Goal: Information Seeking & Learning: Learn about a topic

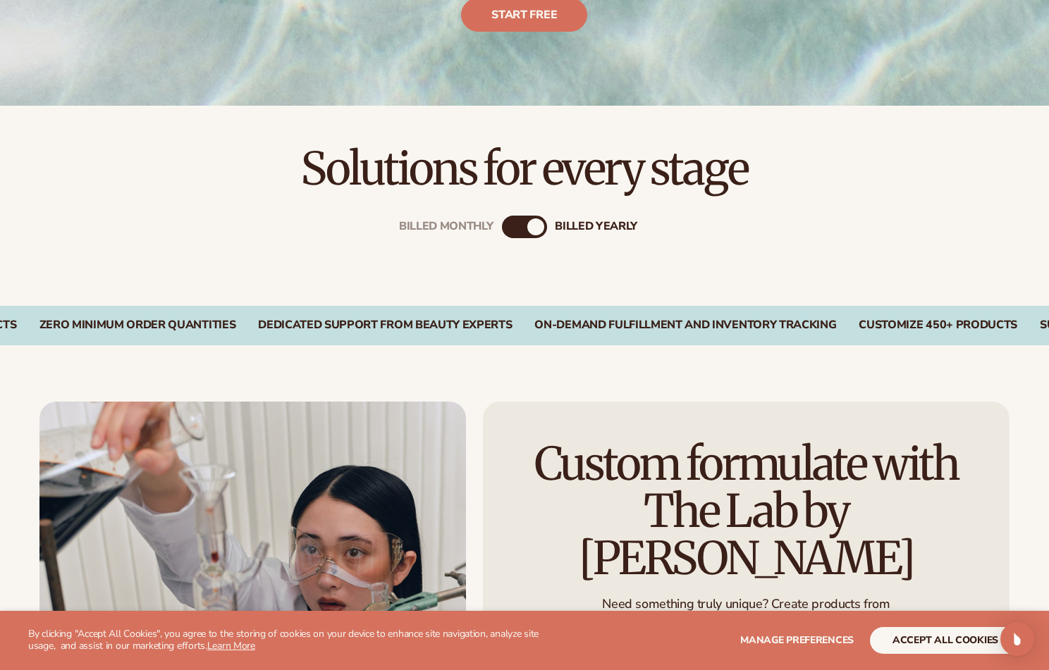
scroll to position [423, 0]
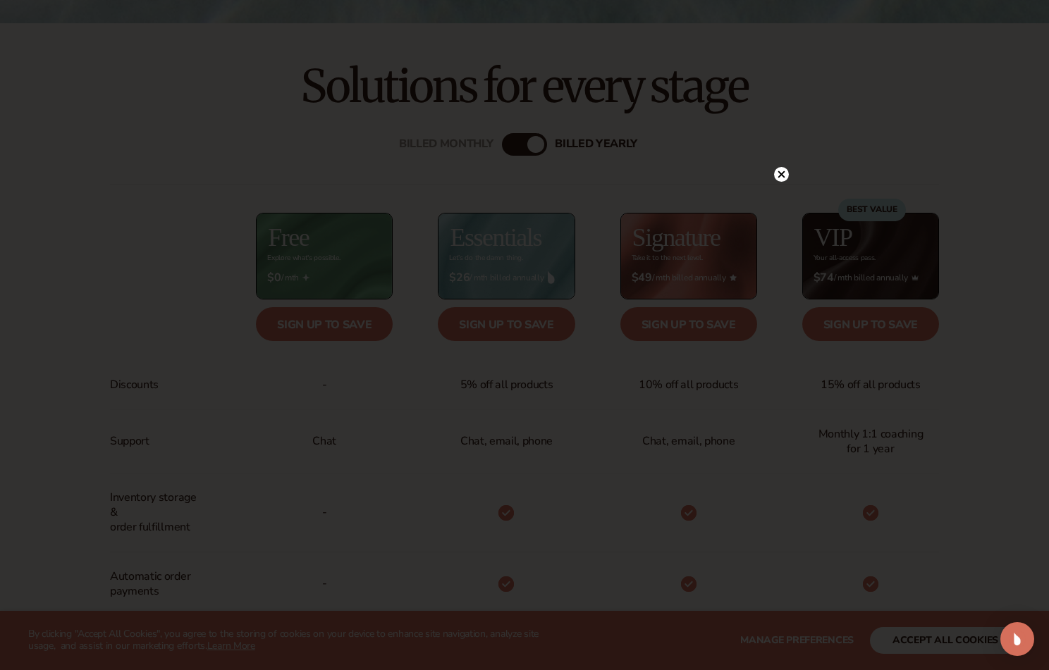
click at [781, 168] on circle at bounding box center [781, 174] width 15 height 15
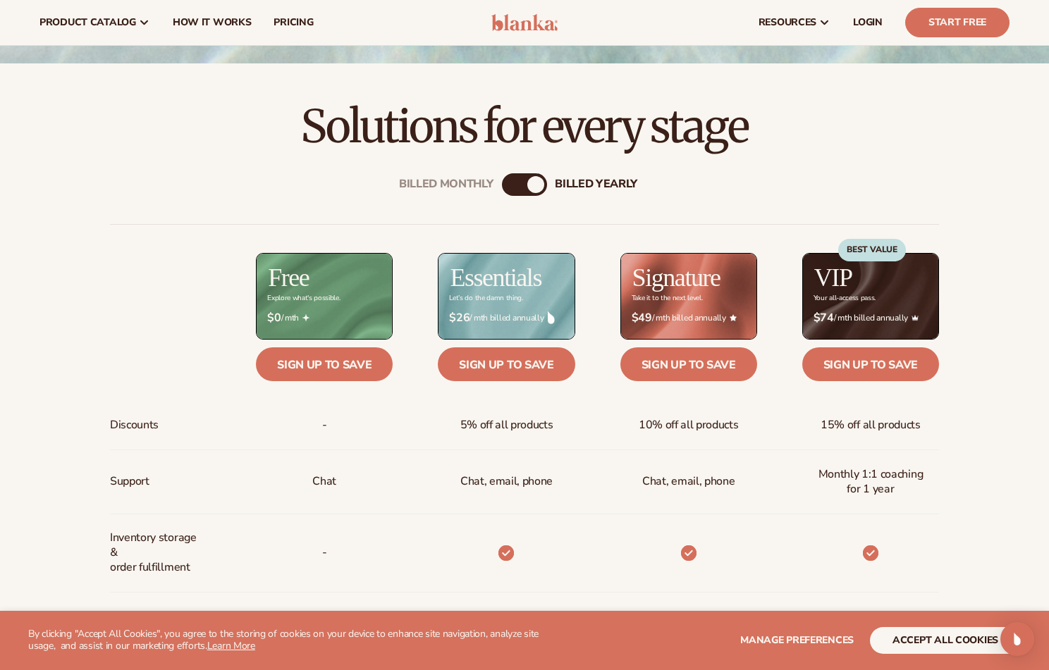
scroll to position [352, 0]
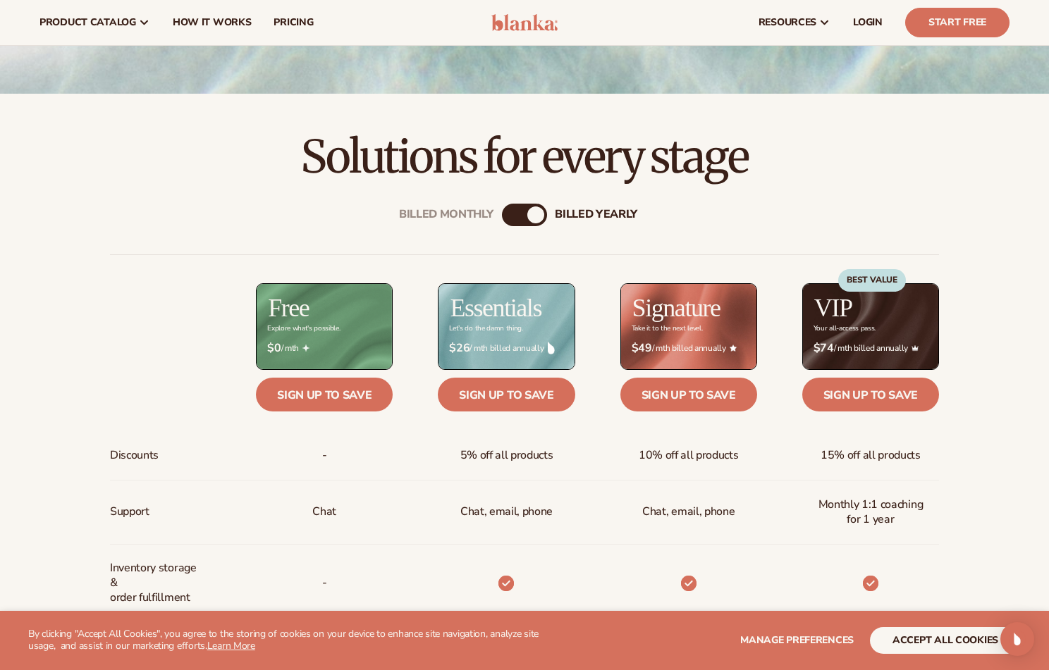
click at [534, 212] on div "billed Yearly" at bounding box center [535, 215] width 17 height 17
click at [530, 214] on div "billed Yearly" at bounding box center [535, 215] width 17 height 17
drag, startPoint x: 528, startPoint y: 213, endPoint x: 497, endPoint y: 217, distance: 31.3
click at [497, 217] on div "Billed Monthly billed Yearly Billed Monthly billed Yearly Discounts Support Inv…" at bounding box center [524, 656] width 908 height 950
click at [536, 213] on div "billed Yearly" at bounding box center [535, 215] width 17 height 17
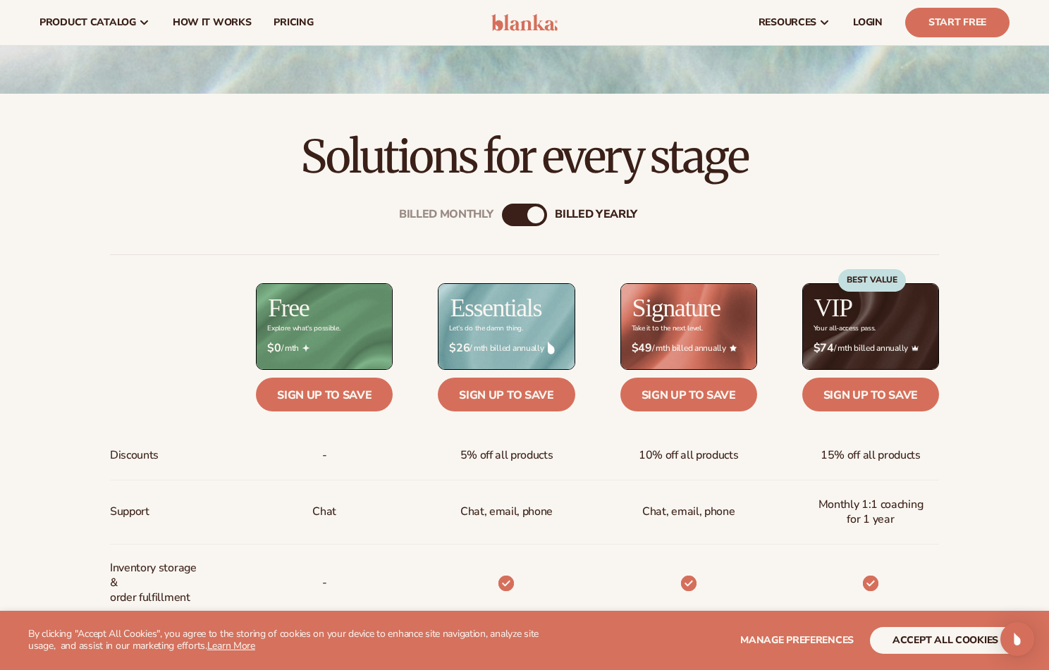
click at [532, 214] on div "billed Yearly" at bounding box center [535, 215] width 17 height 17
click at [539, 213] on div "billed Yearly" at bounding box center [535, 215] width 17 height 17
click at [511, 212] on div "Billed Monthly" at bounding box center [510, 215] width 17 height 17
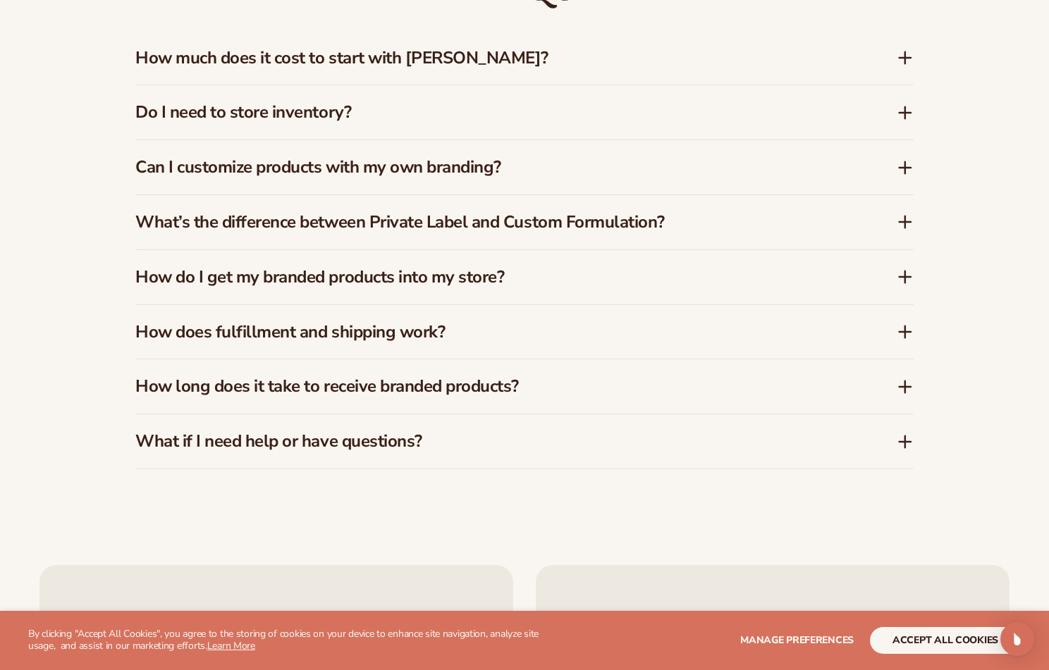
scroll to position [2115, 0]
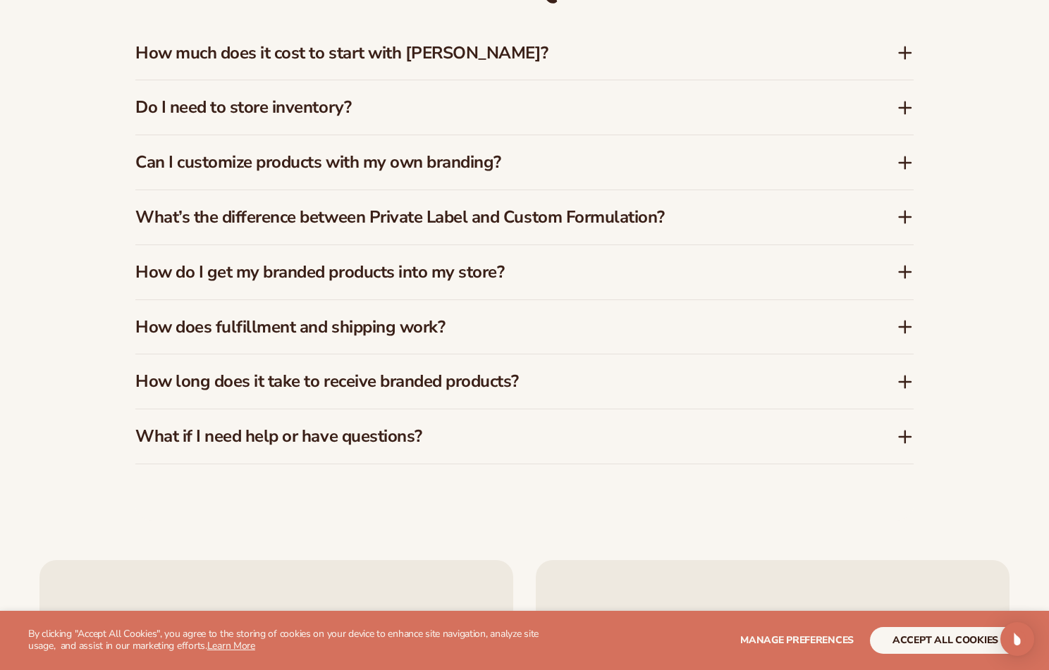
click at [911, 53] on icon at bounding box center [905, 53] width 11 height 0
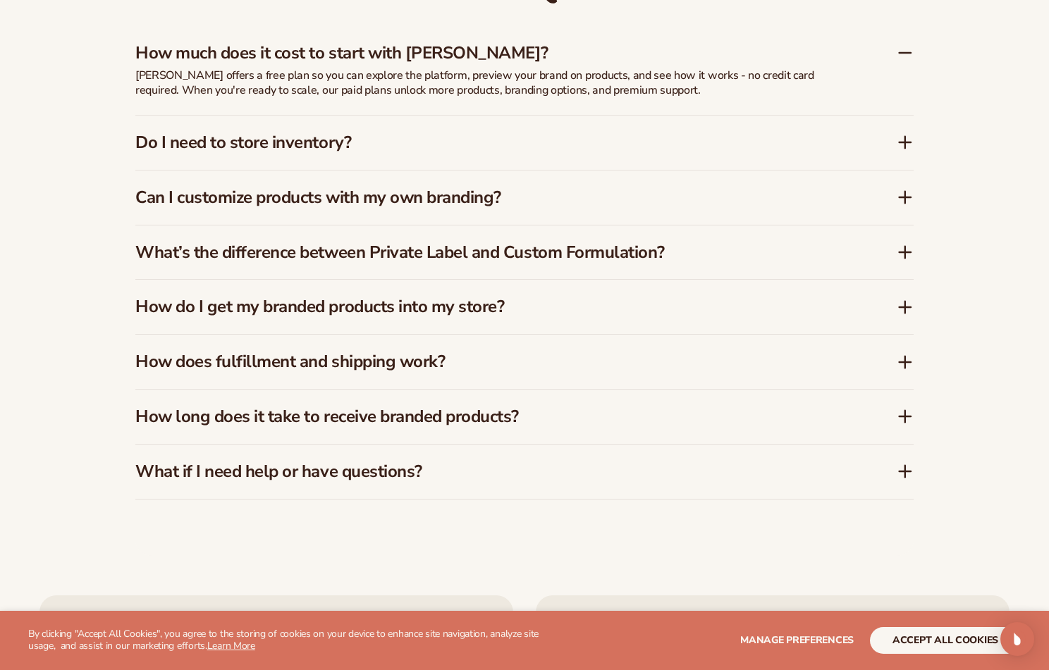
click at [902, 139] on icon at bounding box center [905, 142] width 17 height 17
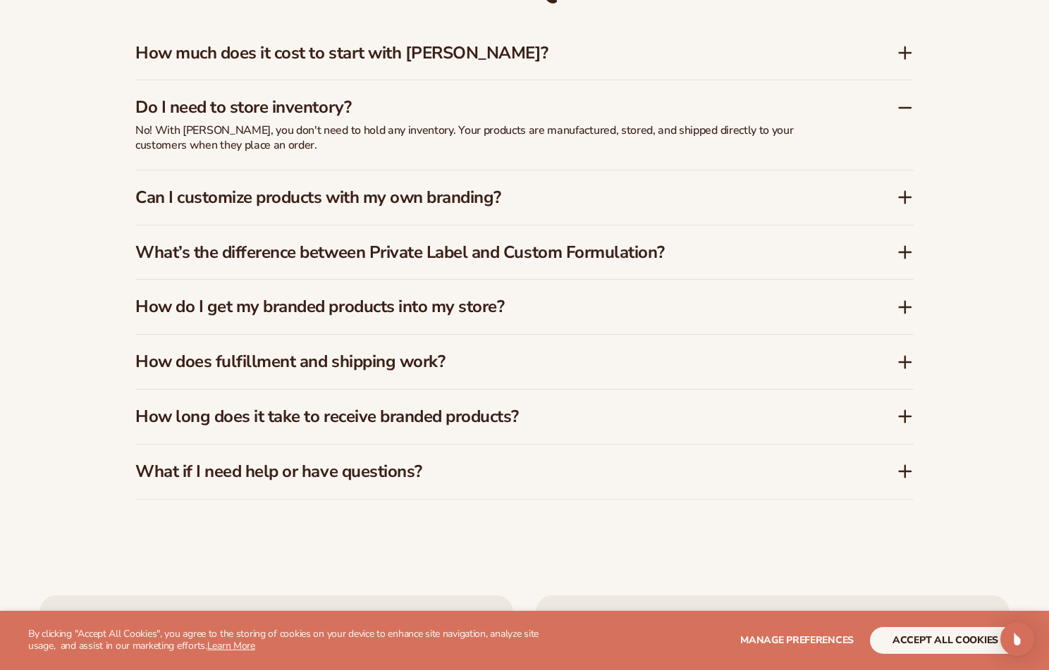
click at [905, 197] on icon at bounding box center [905, 197] width 11 height 0
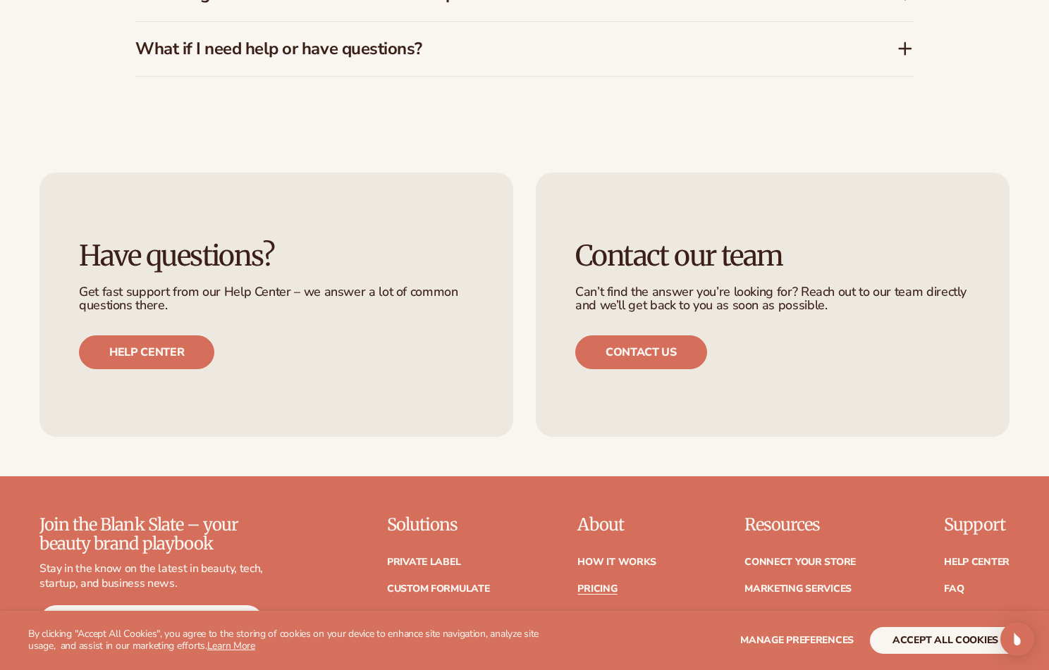
scroll to position [2890, 0]
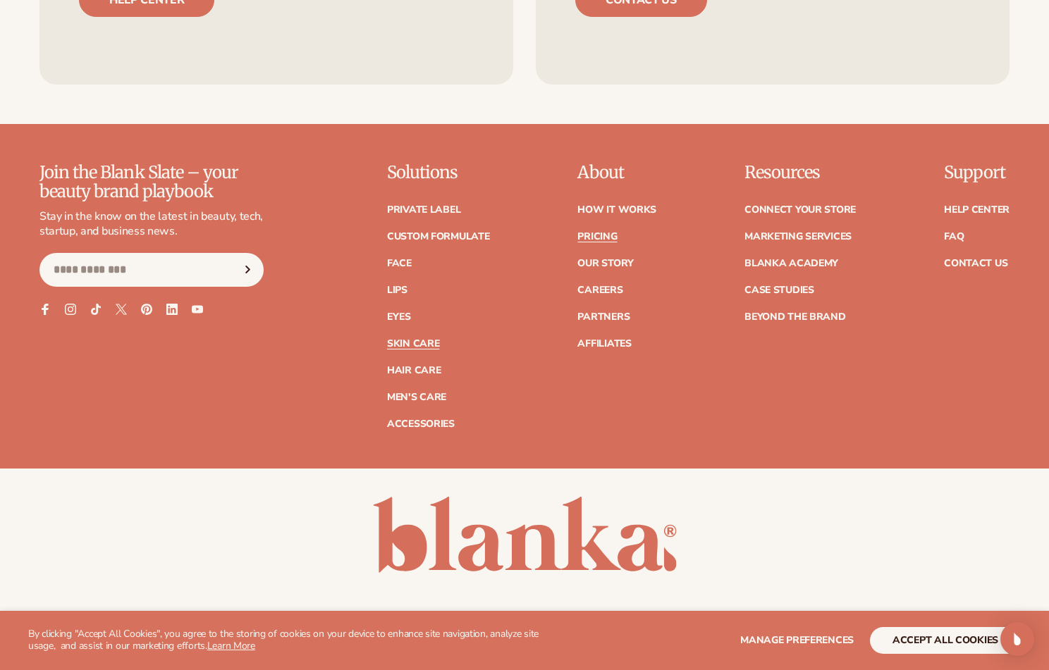
click at [410, 339] on link "Skin Care" at bounding box center [413, 344] width 52 height 10
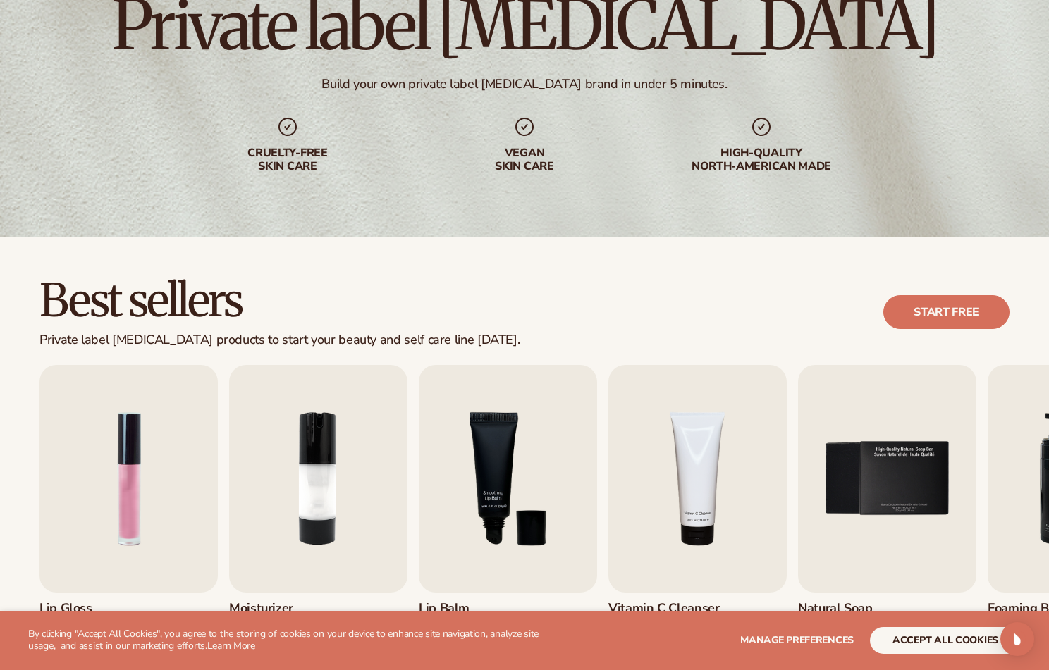
scroll to position [423, 0]
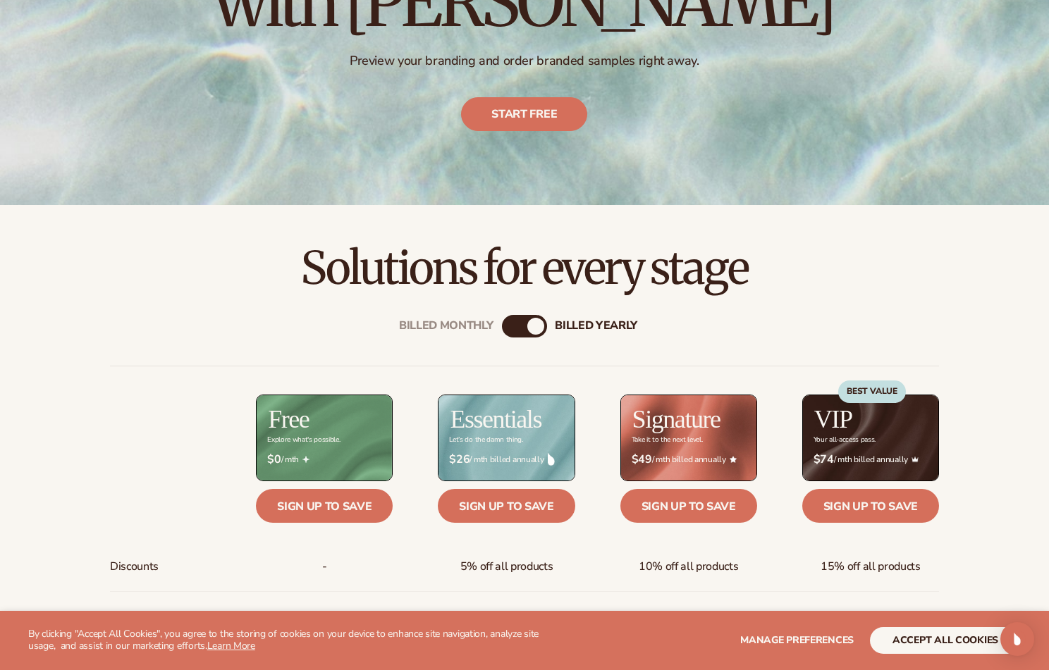
scroll to position [243, 0]
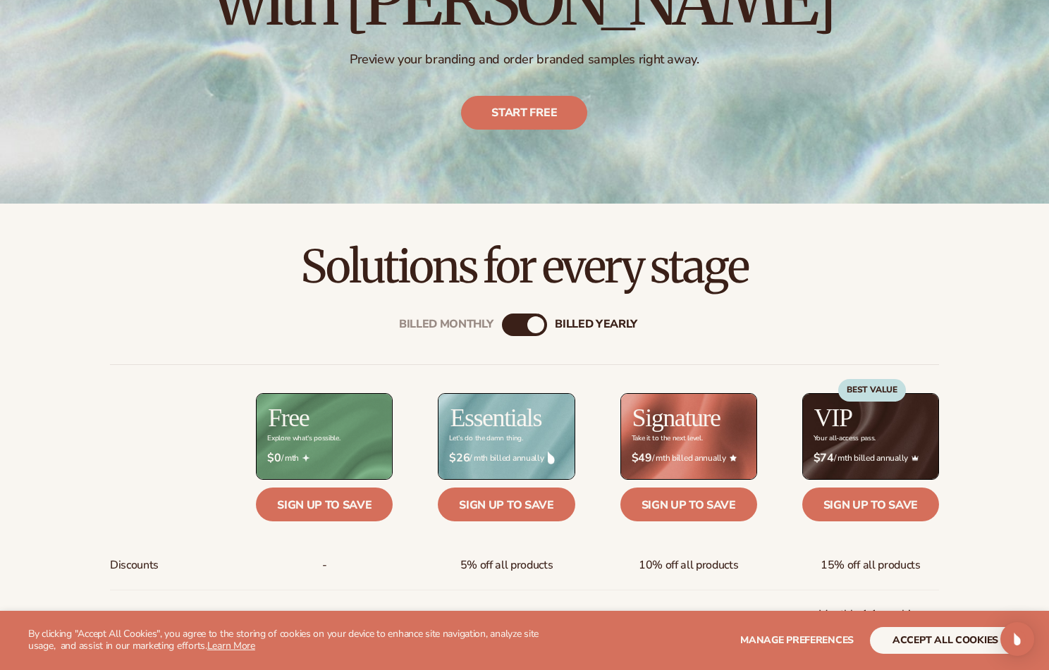
click at [508, 323] on div "Billed Monthly" at bounding box center [510, 325] width 17 height 17
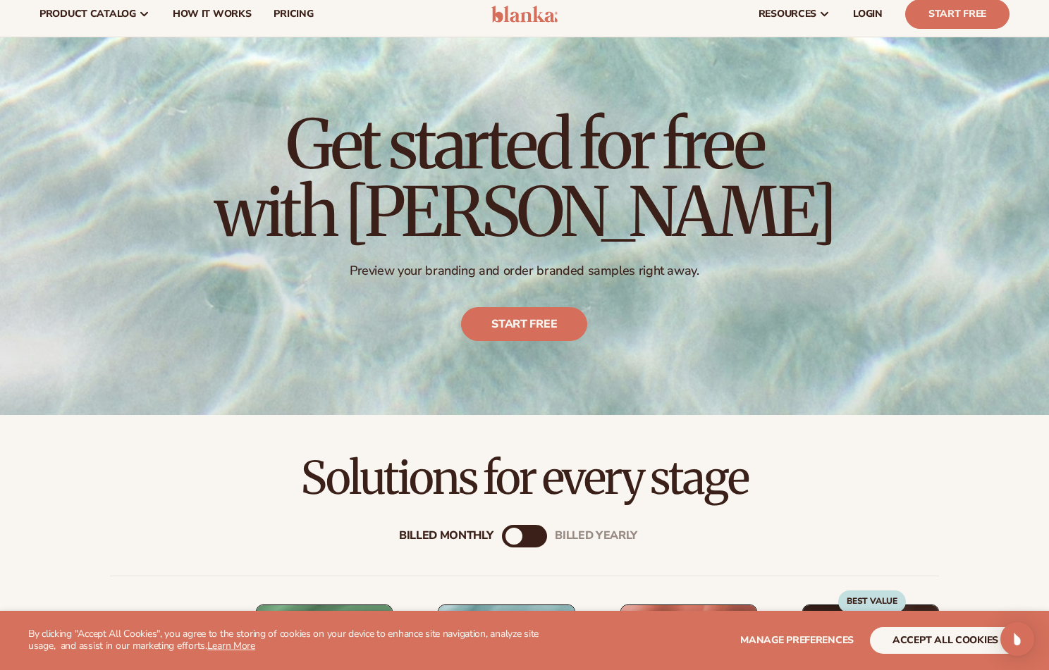
scroll to position [0, 0]
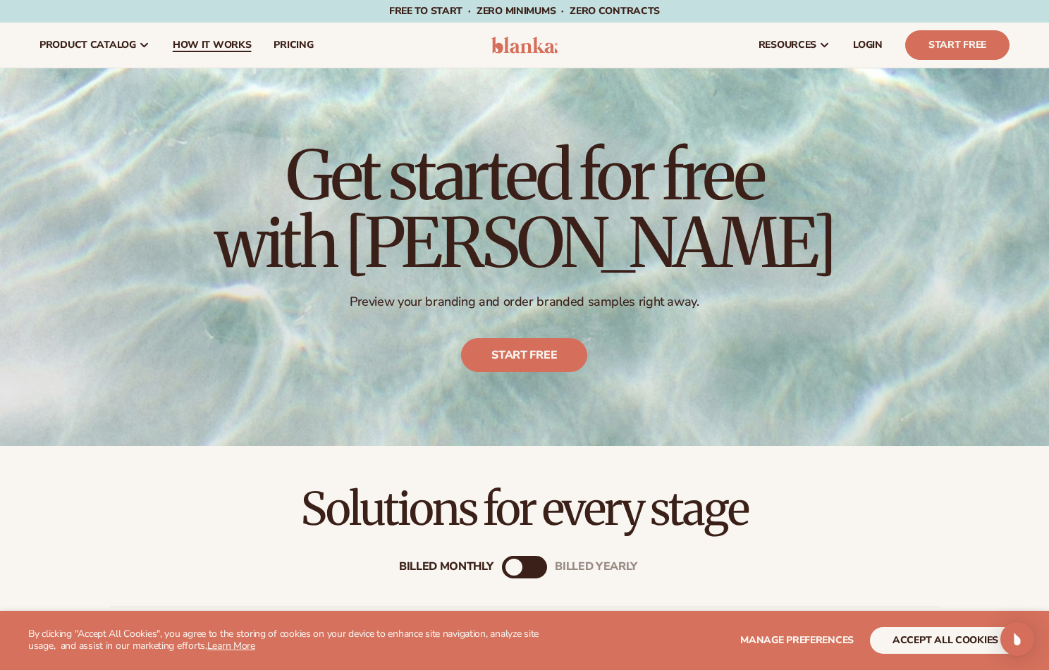
click at [207, 41] on span "How It Works" at bounding box center [212, 44] width 79 height 11
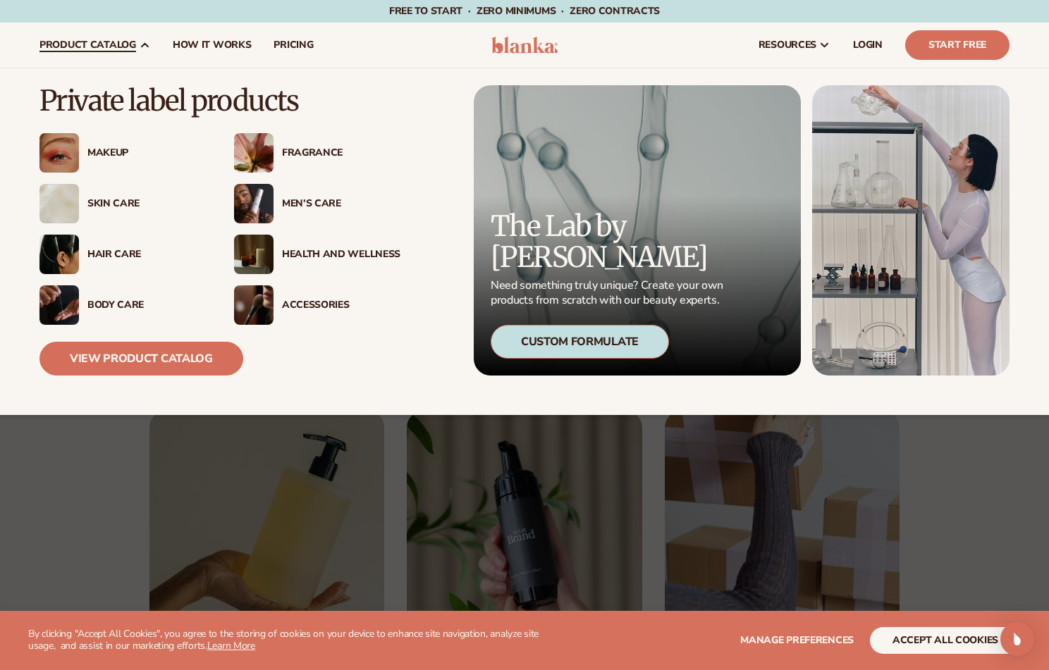
click at [111, 42] on span "product catalog" at bounding box center [87, 44] width 97 height 11
click at [308, 152] on div "Fragrance" at bounding box center [341, 153] width 118 height 12
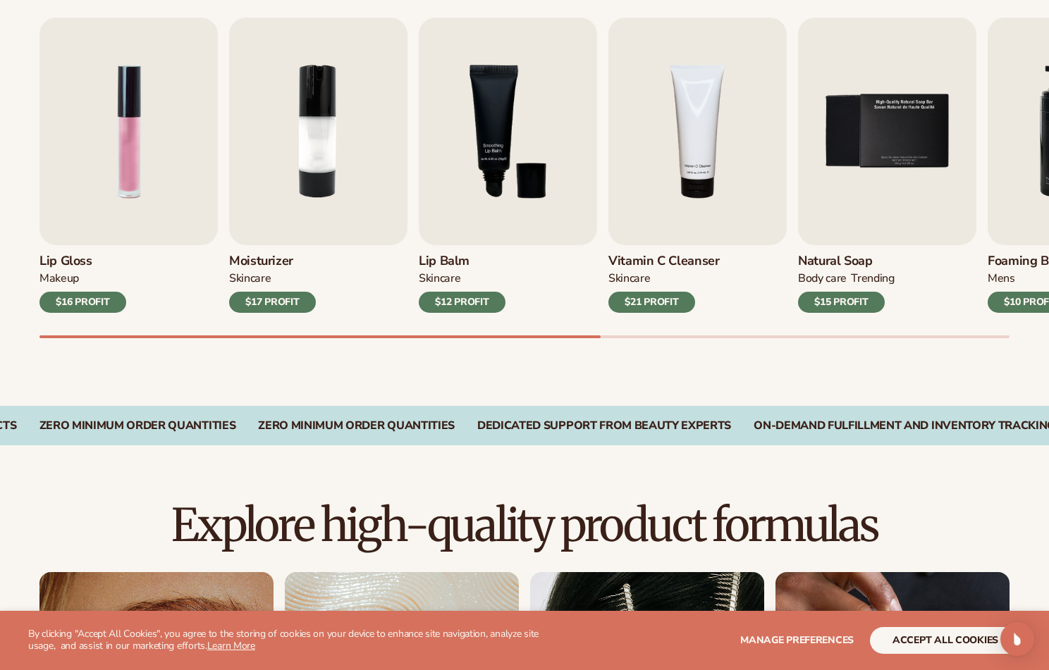
scroll to position [493, 0]
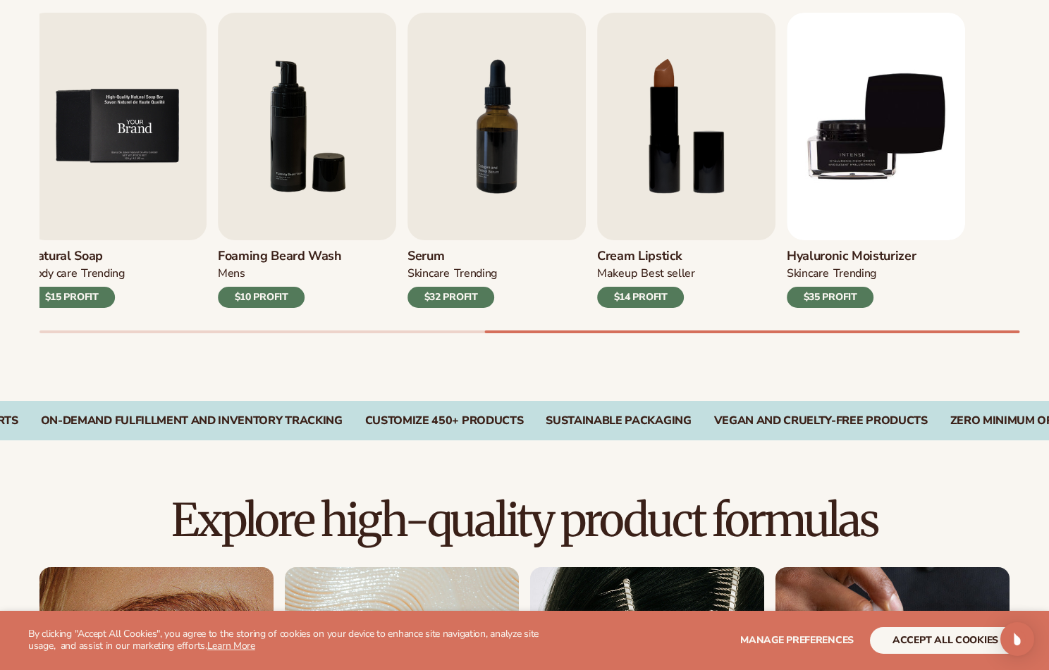
click at [126, 188] on img "5 / 9" at bounding box center [117, 127] width 178 height 228
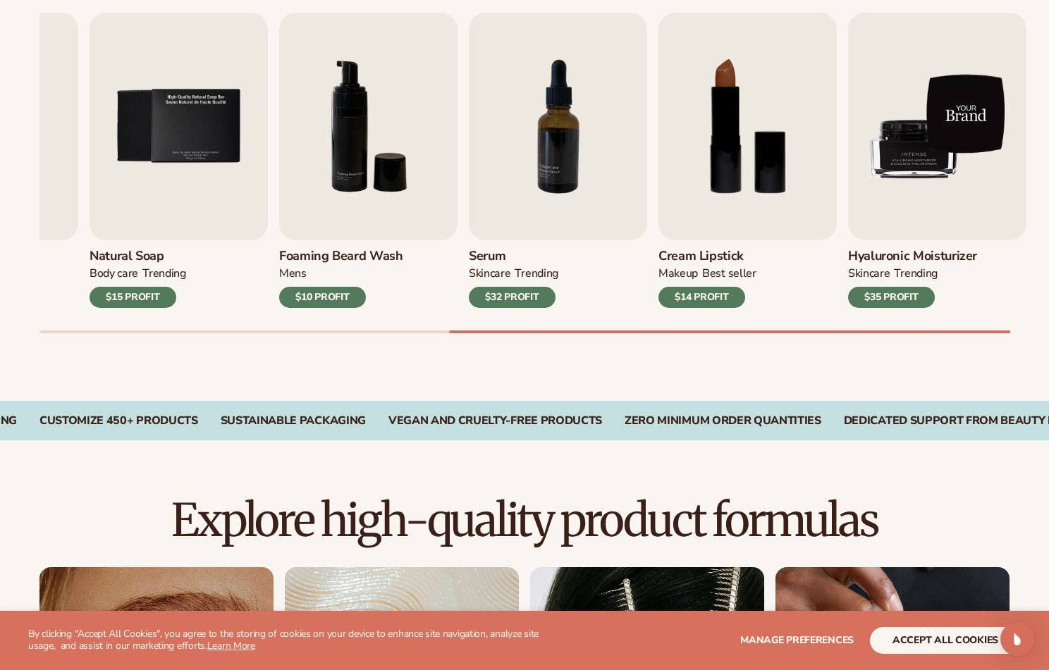
click at [992, 190] on img "9 / 9" at bounding box center [937, 127] width 178 height 228
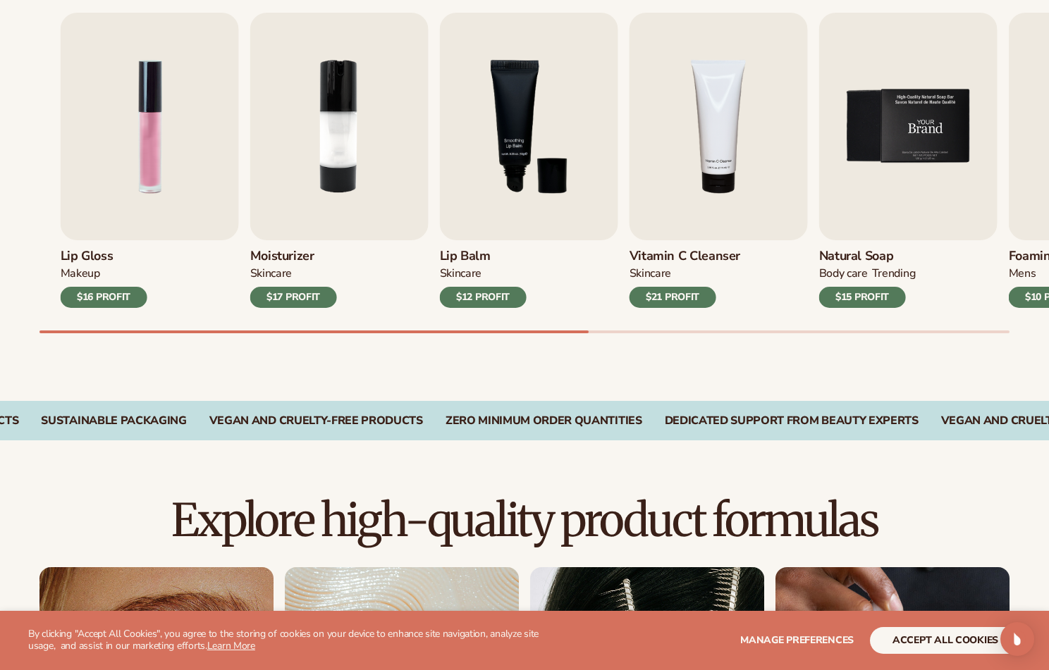
click at [879, 188] on img "5 / 9" at bounding box center [908, 127] width 178 height 228
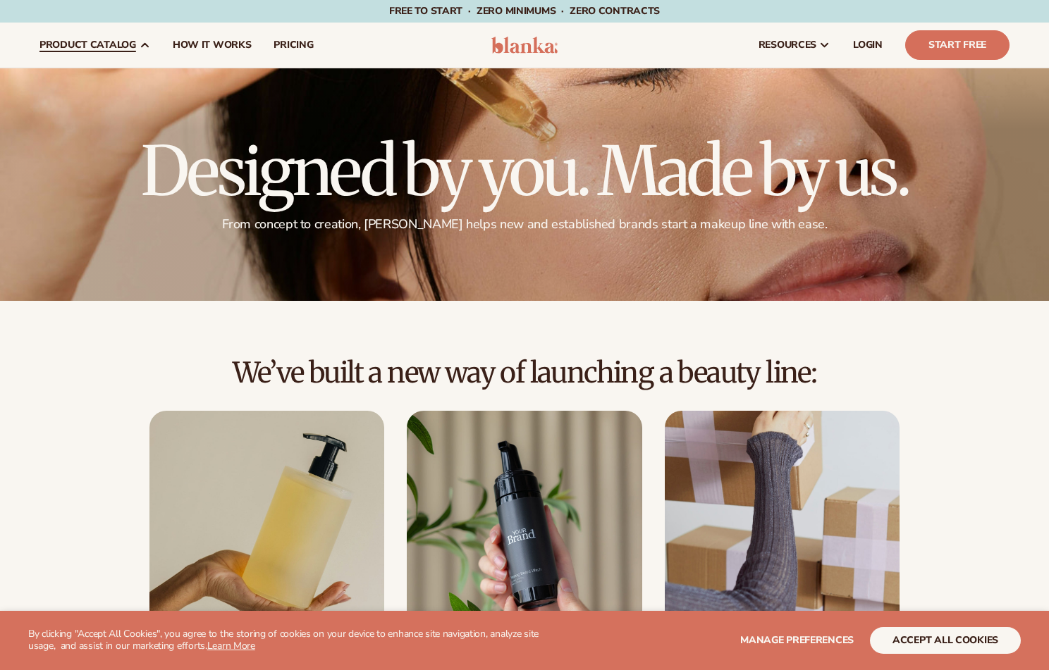
scroll to position [2, 0]
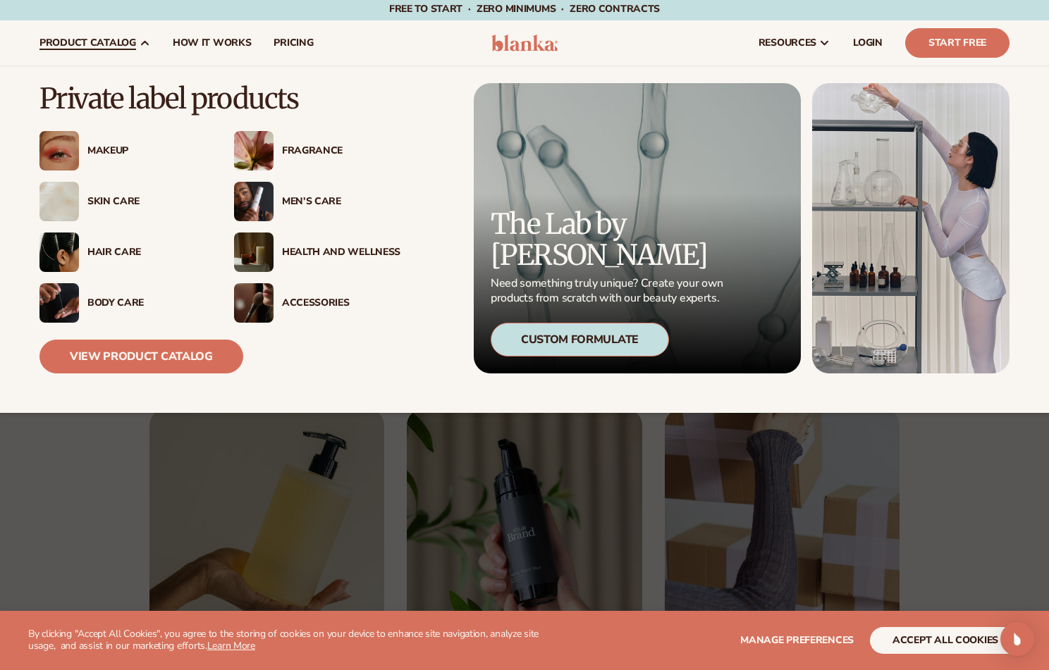
click at [104, 147] on div "Makeup" at bounding box center [146, 151] width 118 height 12
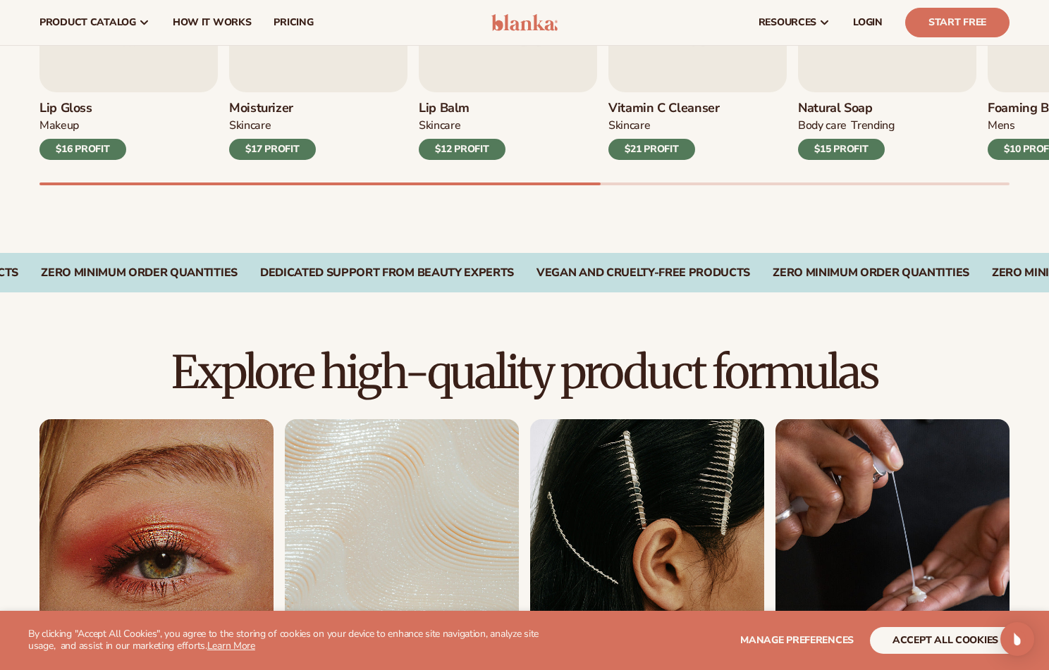
scroll to position [434, 0]
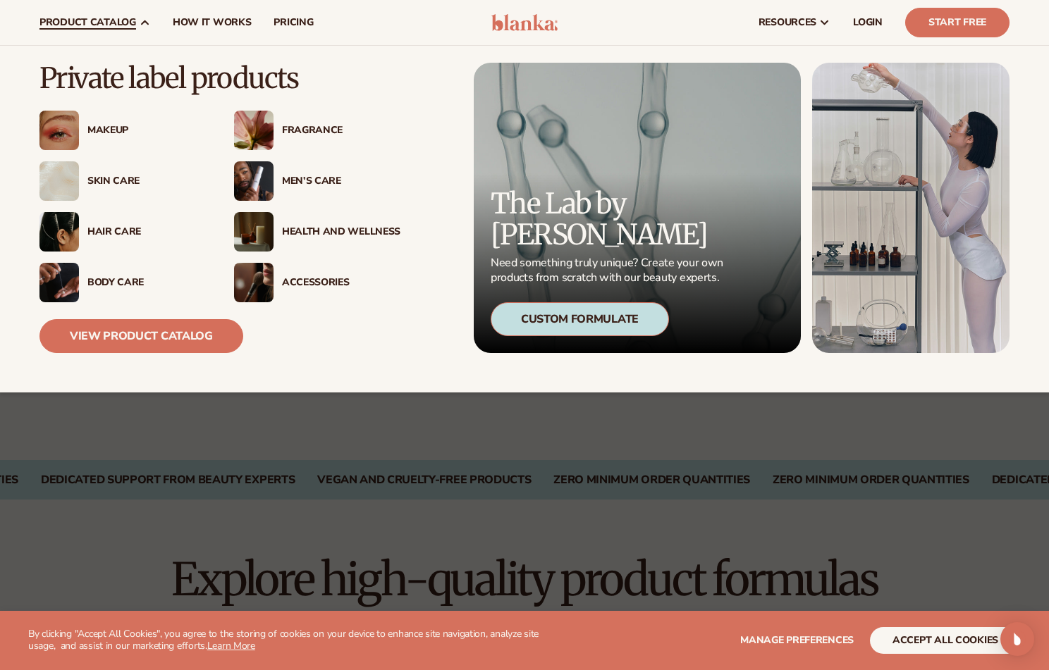
click at [116, 233] on div "Hair Care" at bounding box center [146, 232] width 118 height 12
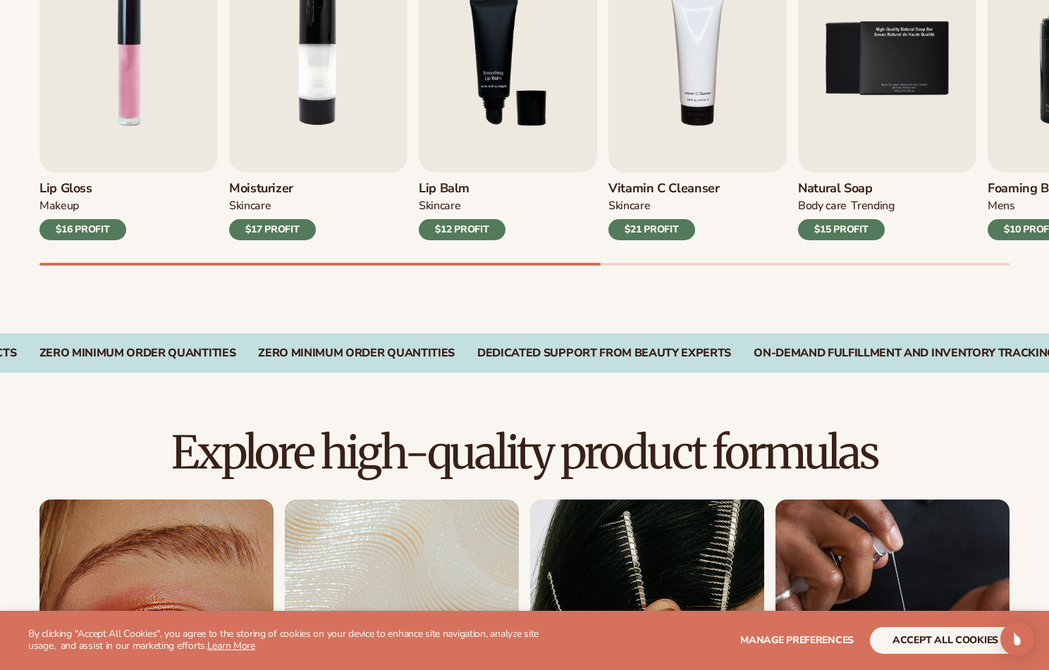
scroll to position [564, 0]
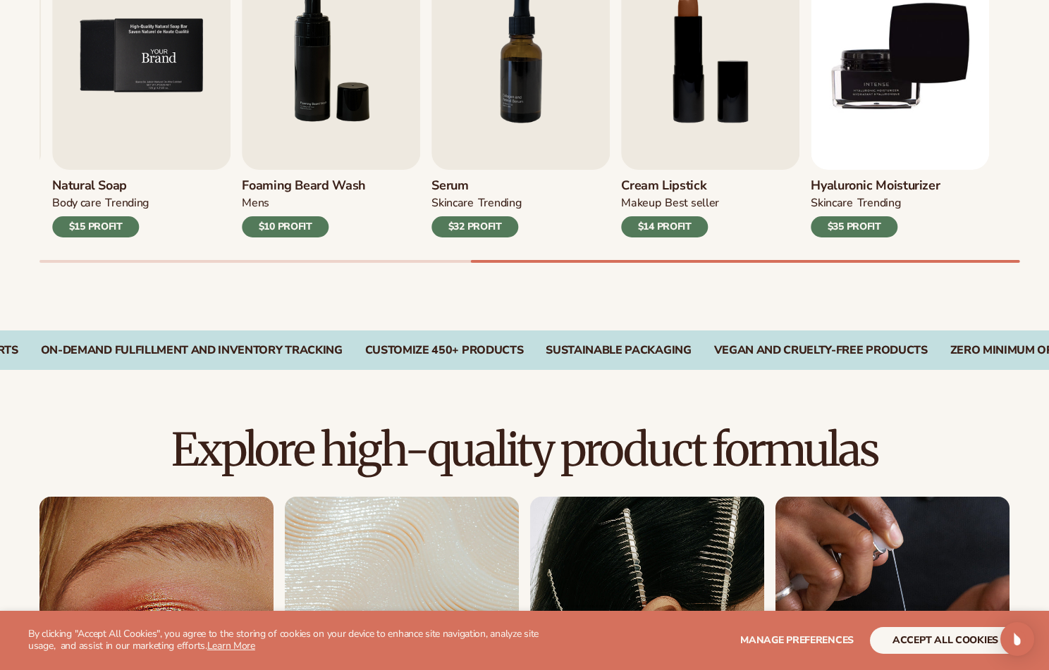
click at [136, 87] on img "5 / 9" at bounding box center [141, 56] width 178 height 228
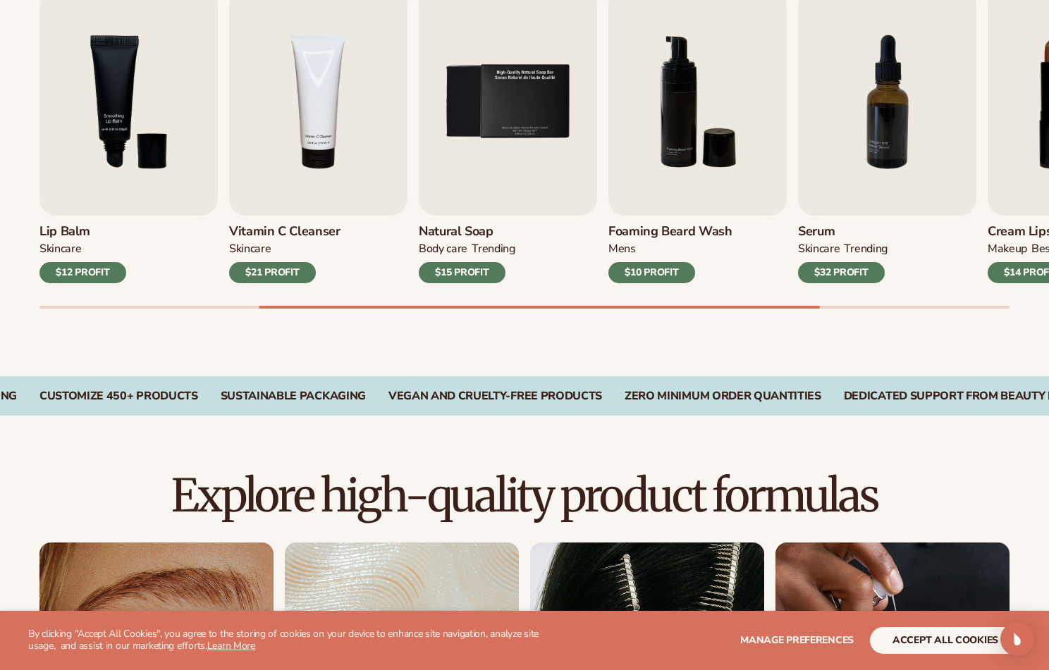
scroll to position [493, 0]
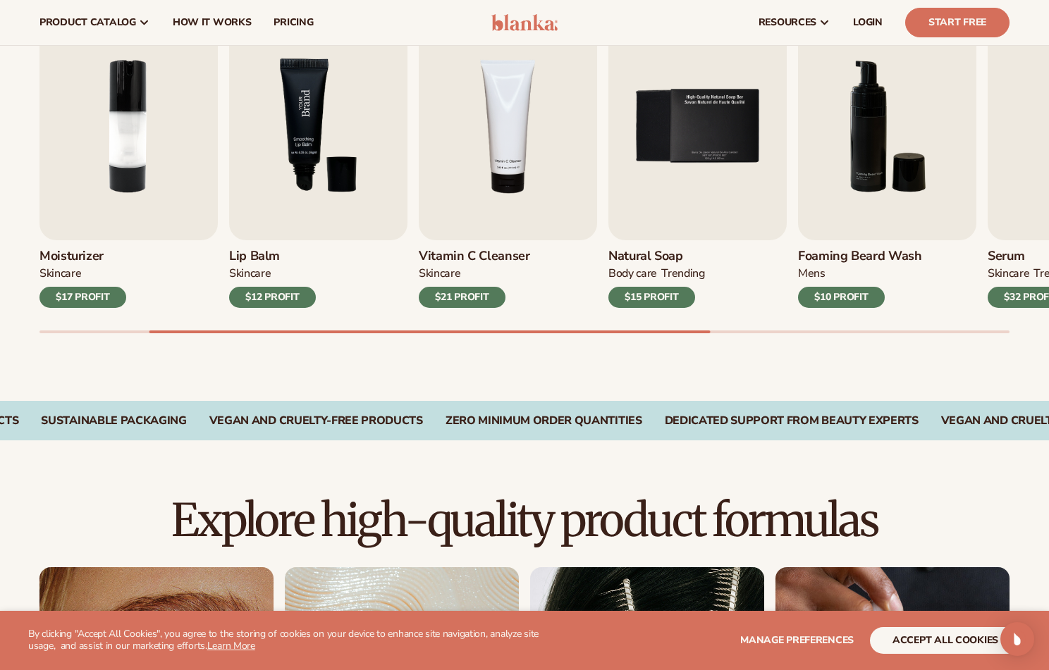
click at [307, 123] on img "3 / 9" at bounding box center [318, 127] width 178 height 228
click at [307, 116] on img "3 / 9" at bounding box center [318, 127] width 178 height 228
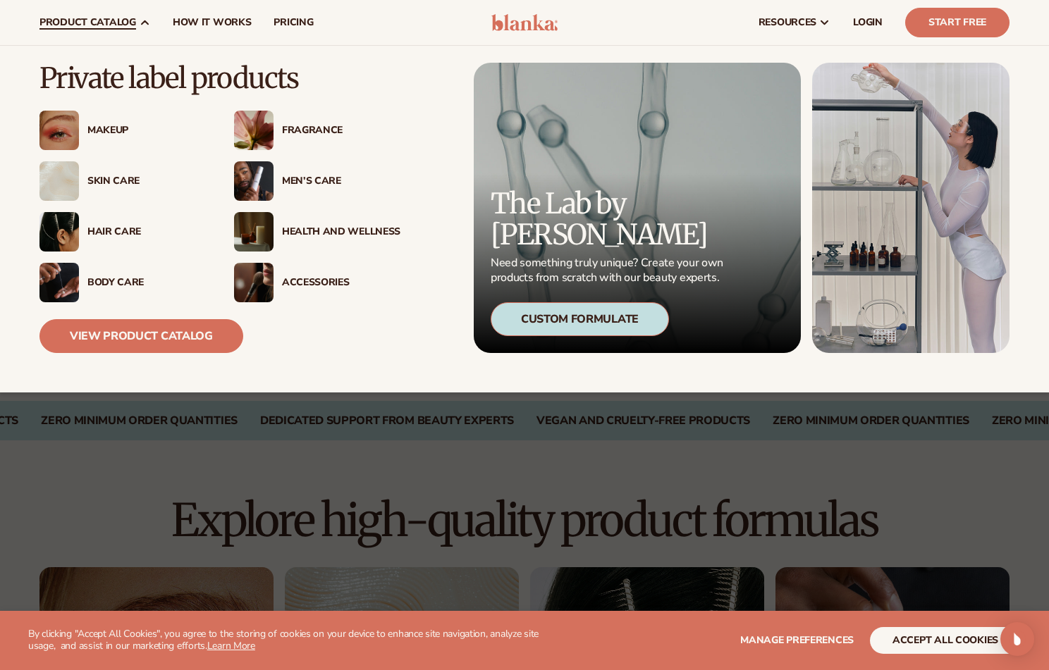
click at [317, 232] on div "Health And Wellness" at bounding box center [341, 232] width 118 height 12
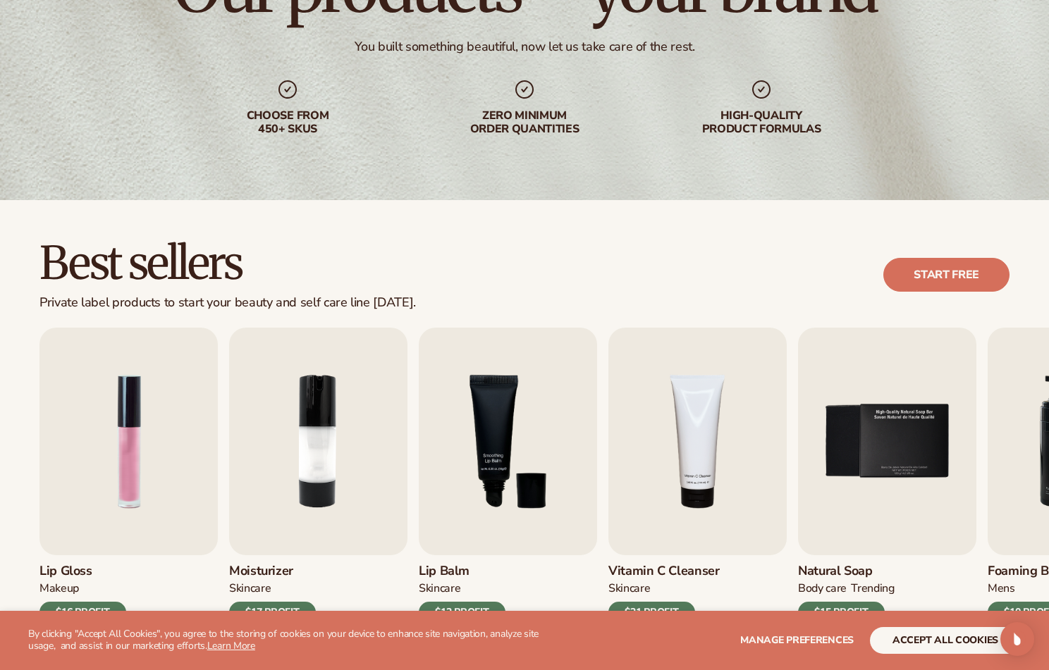
scroll to position [282, 0]
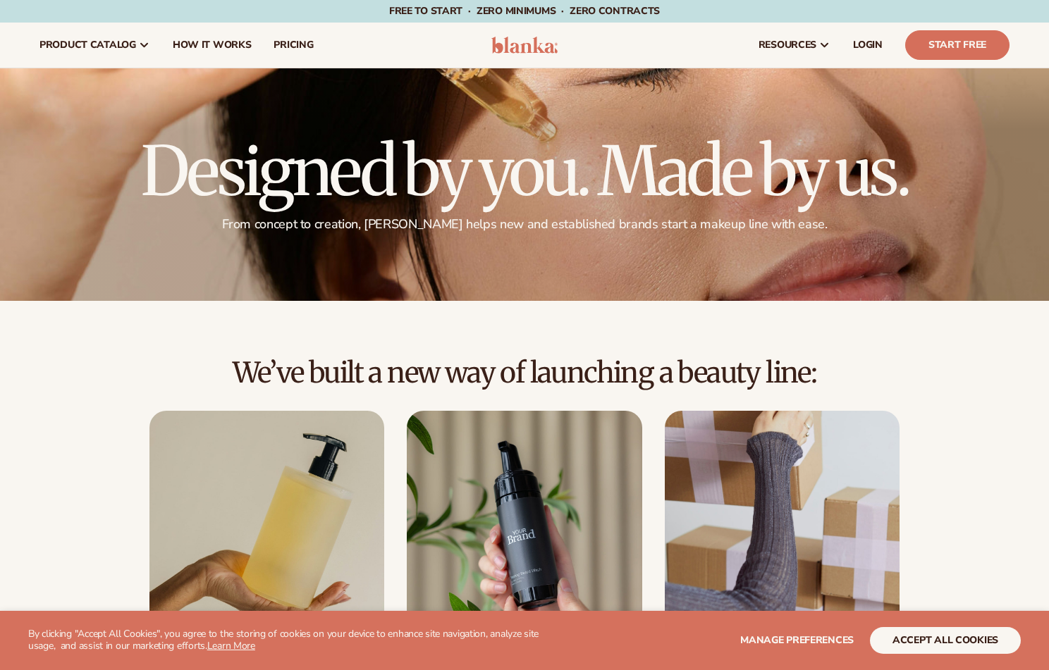
scroll to position [2, 0]
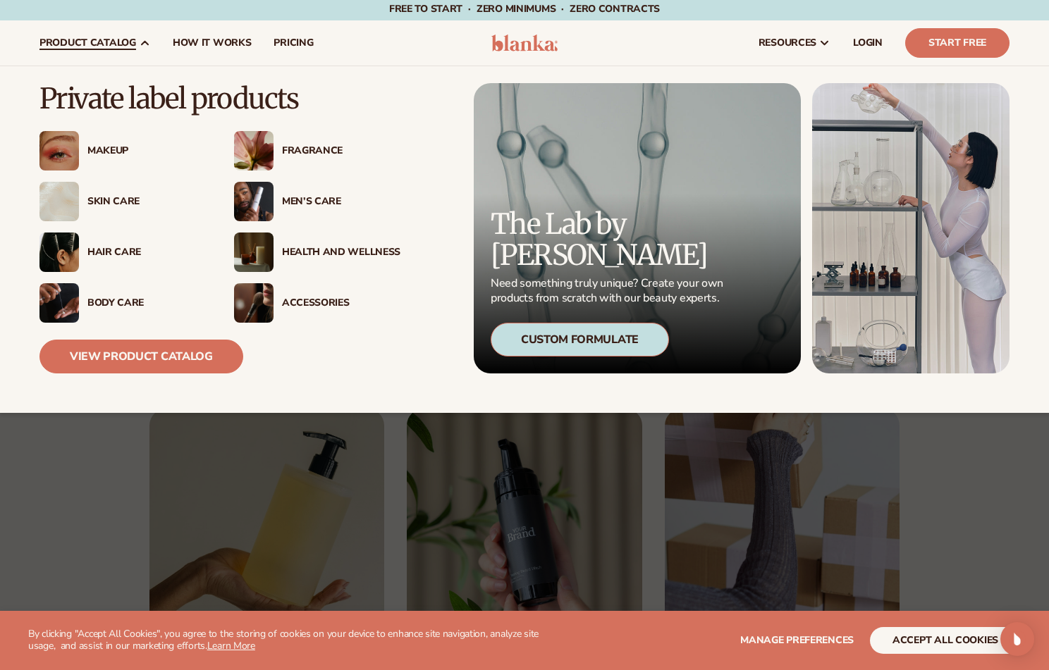
click at [111, 299] on div "Body Care" at bounding box center [146, 303] width 118 height 12
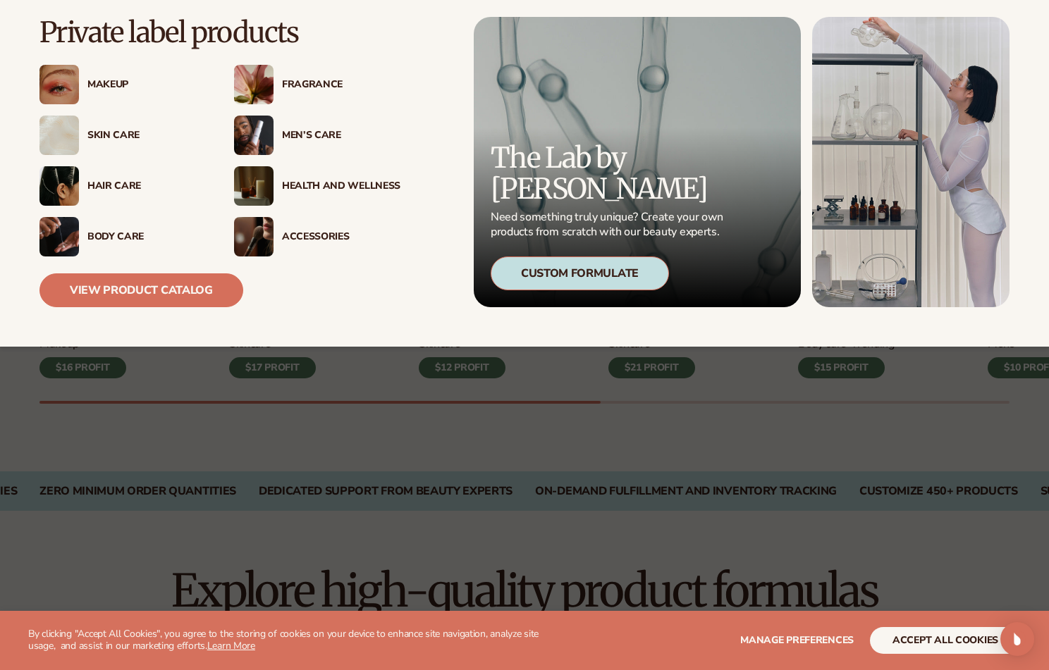
scroll to position [564, 0]
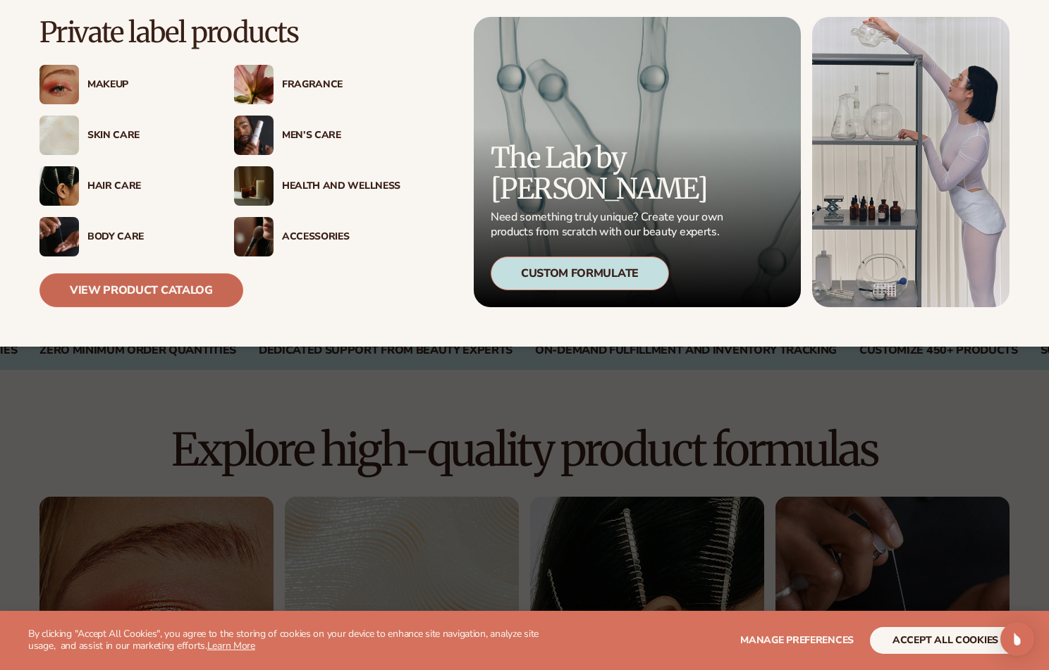
click at [161, 285] on link "View Product Catalog" at bounding box center [141, 291] width 204 height 34
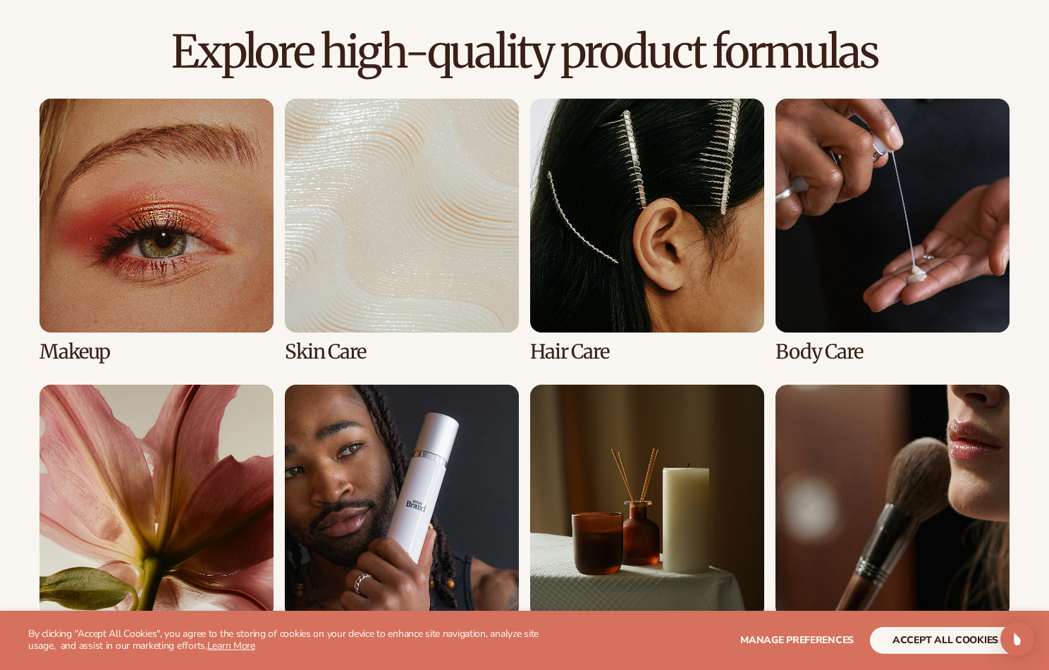
scroll to position [987, 0]
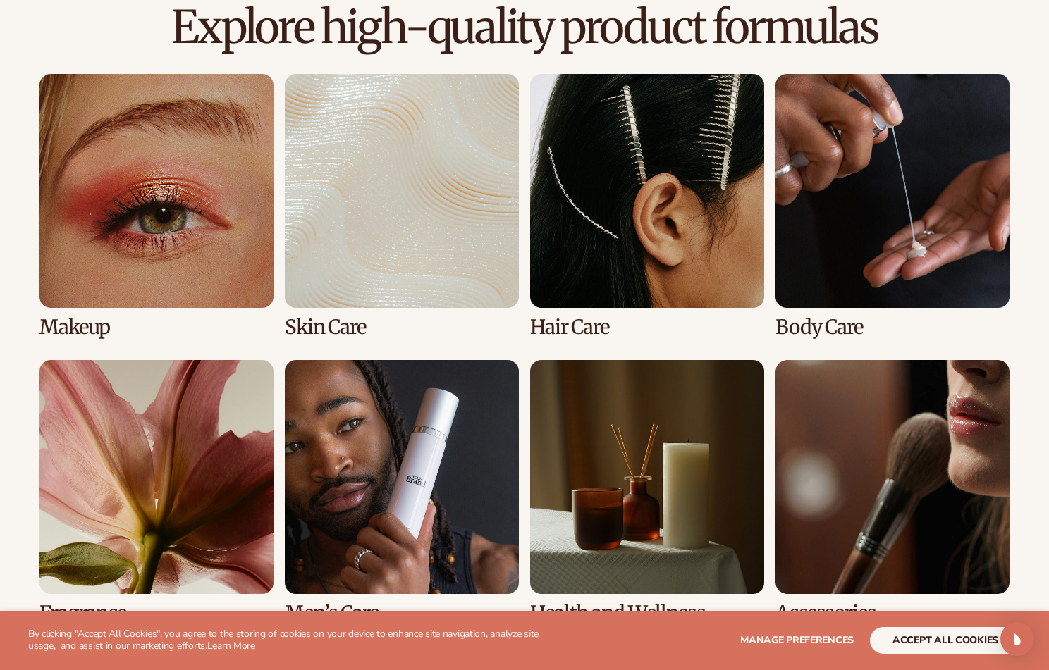
click at [412, 195] on link "2 / 8" at bounding box center [402, 206] width 234 height 264
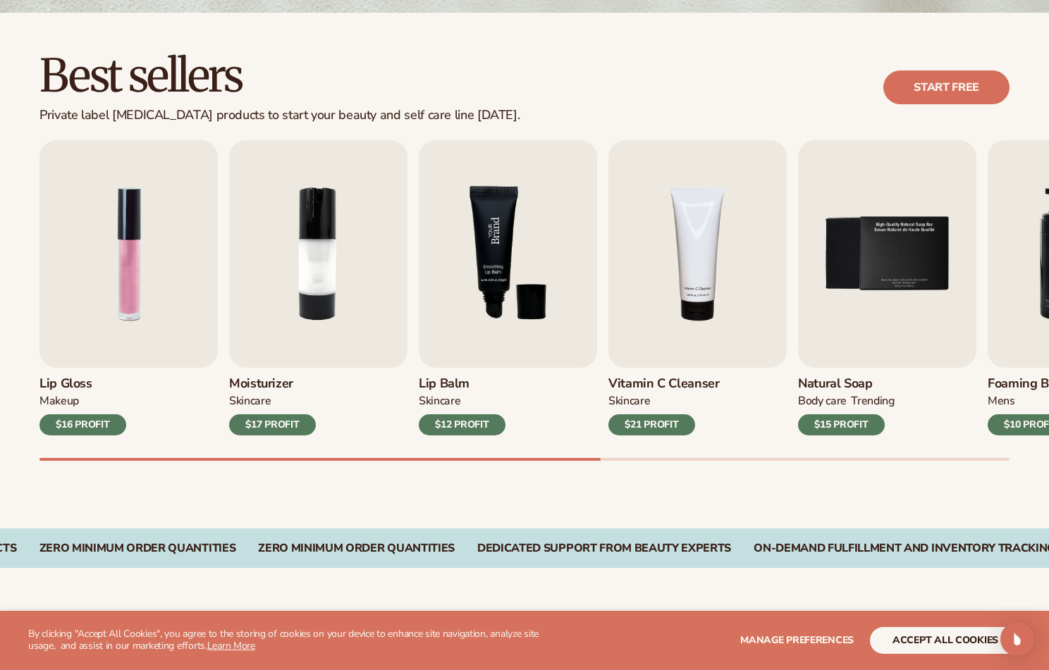
scroll to position [564, 0]
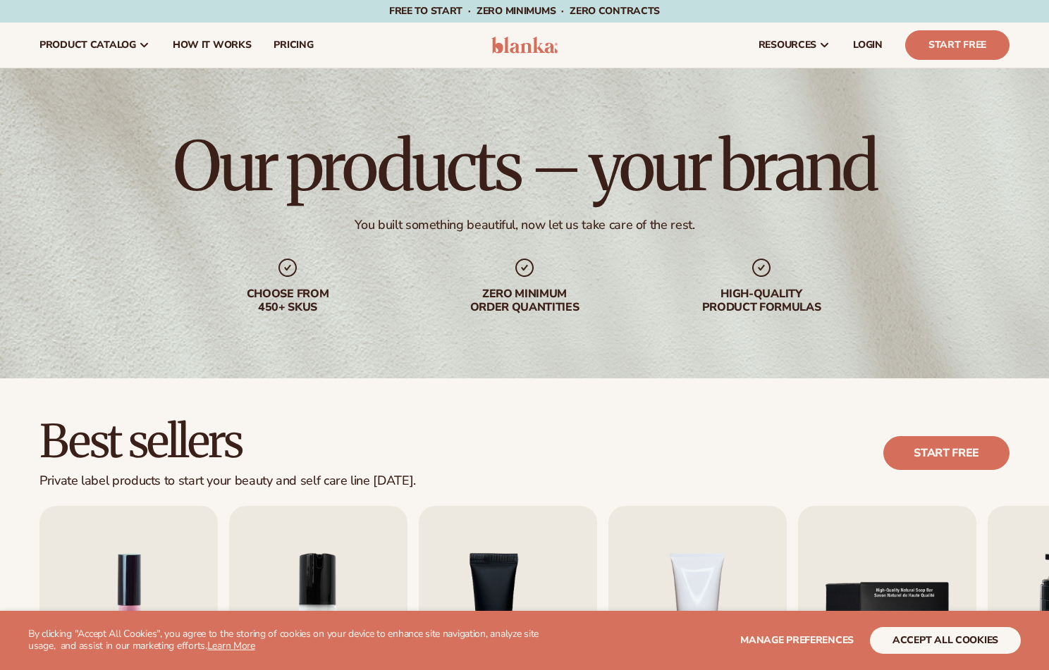
scroll to position [987, 0]
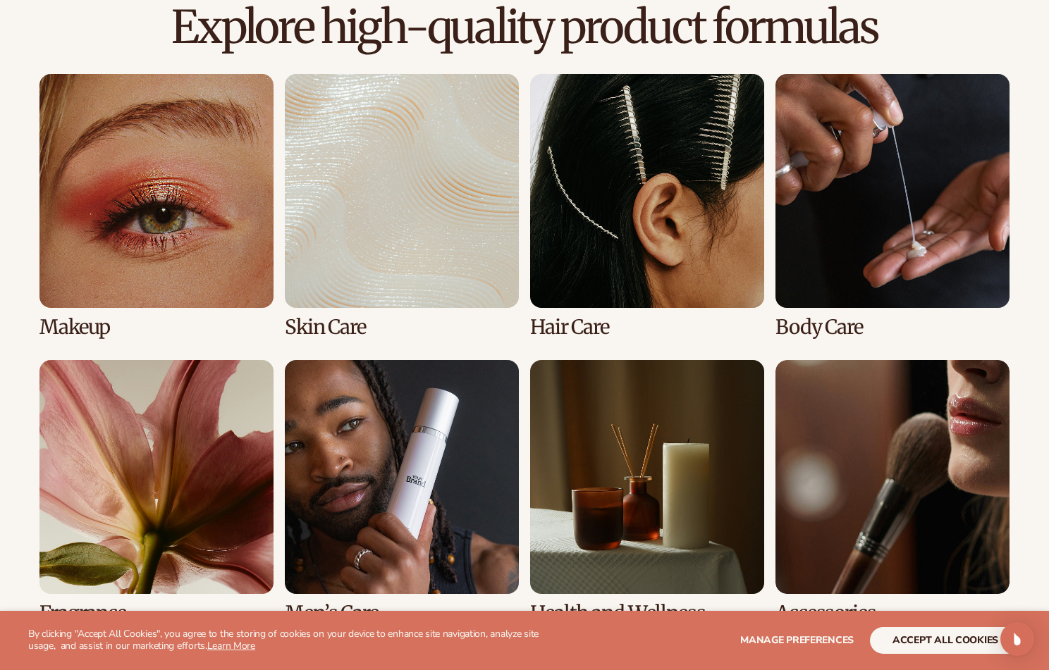
click at [672, 191] on link "3 / 8" at bounding box center [647, 206] width 234 height 264
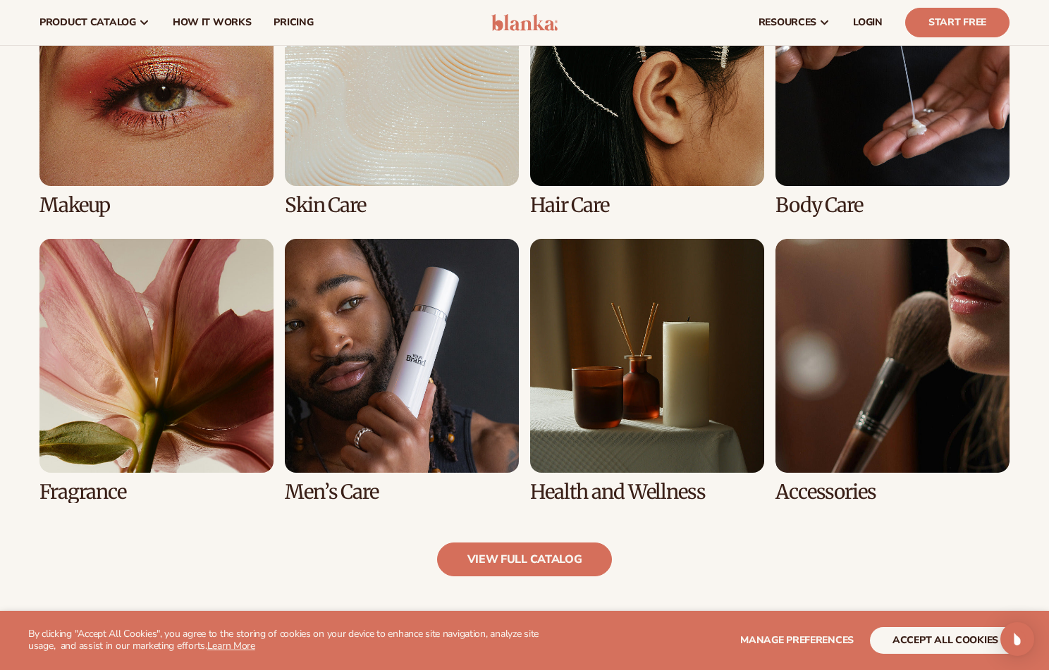
scroll to position [1128, 0]
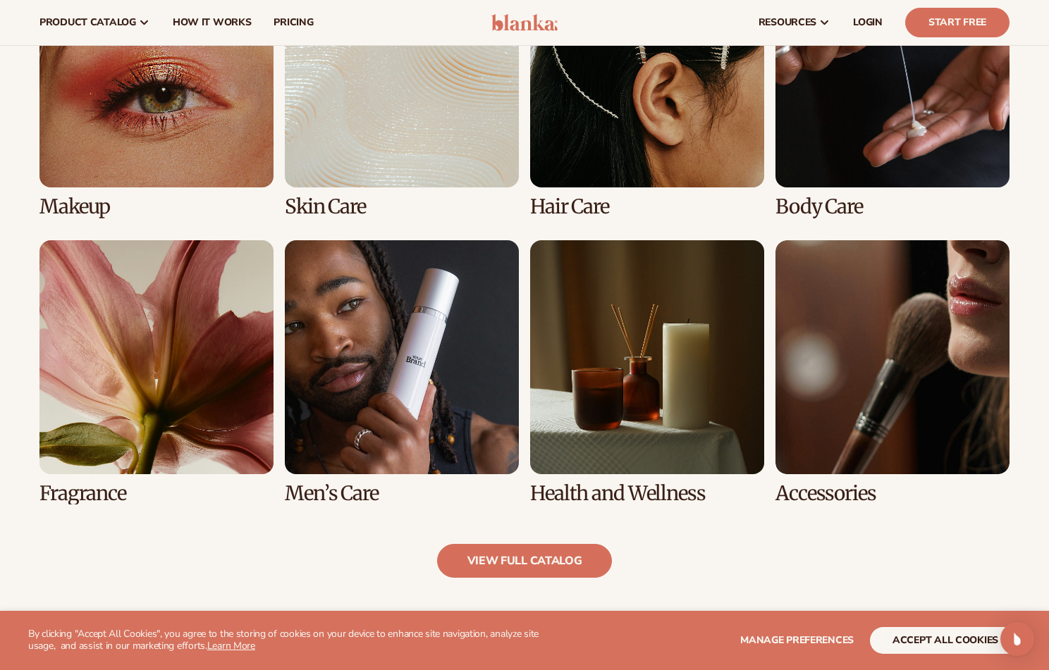
click at [901, 319] on link "8 / 8" at bounding box center [892, 372] width 234 height 264
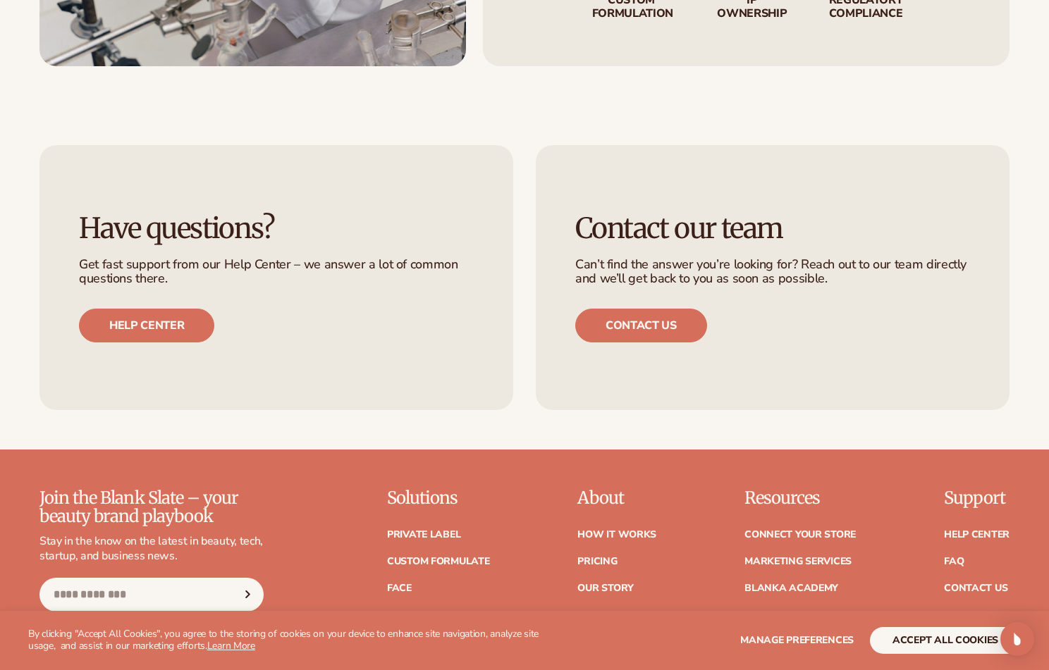
scroll to position [2326, 0]
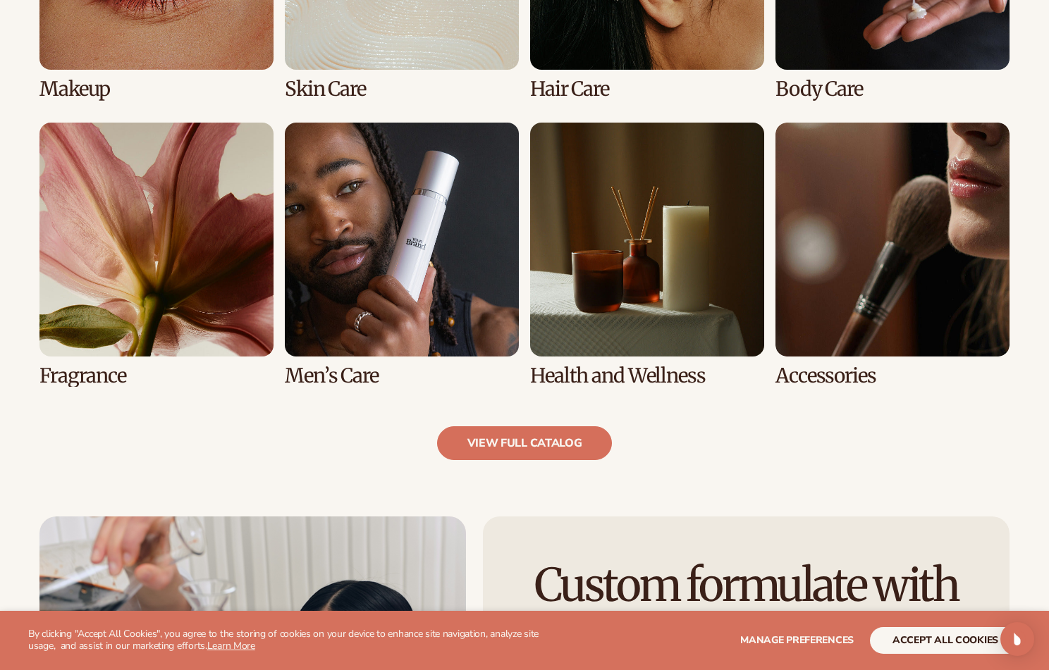
scroll to position [1410, 0]
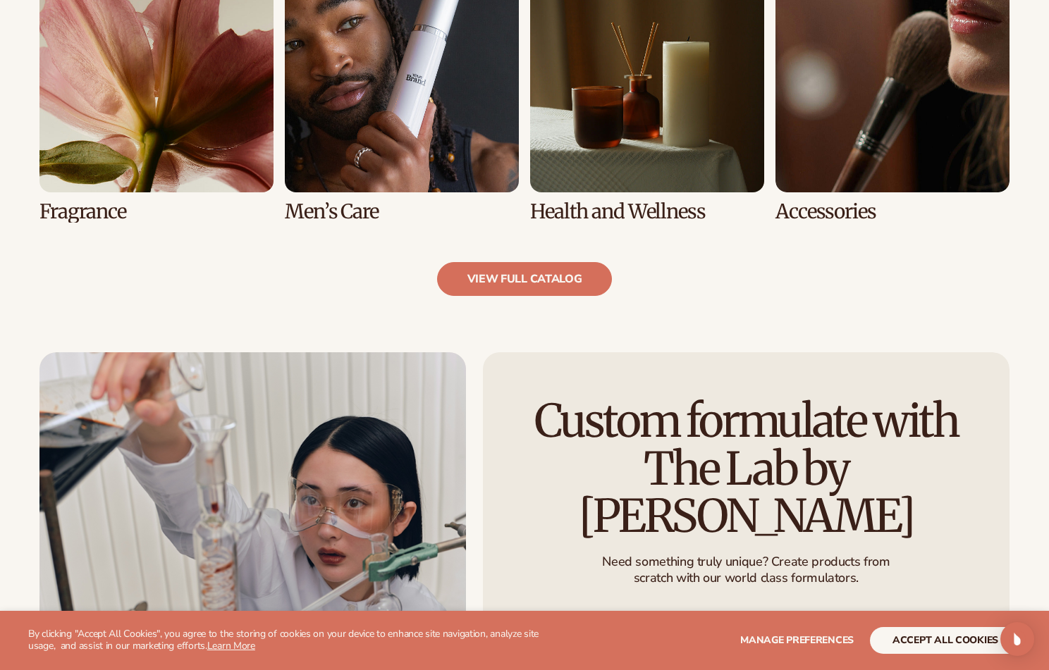
click at [158, 130] on link "5 / 8" at bounding box center [156, 90] width 234 height 264
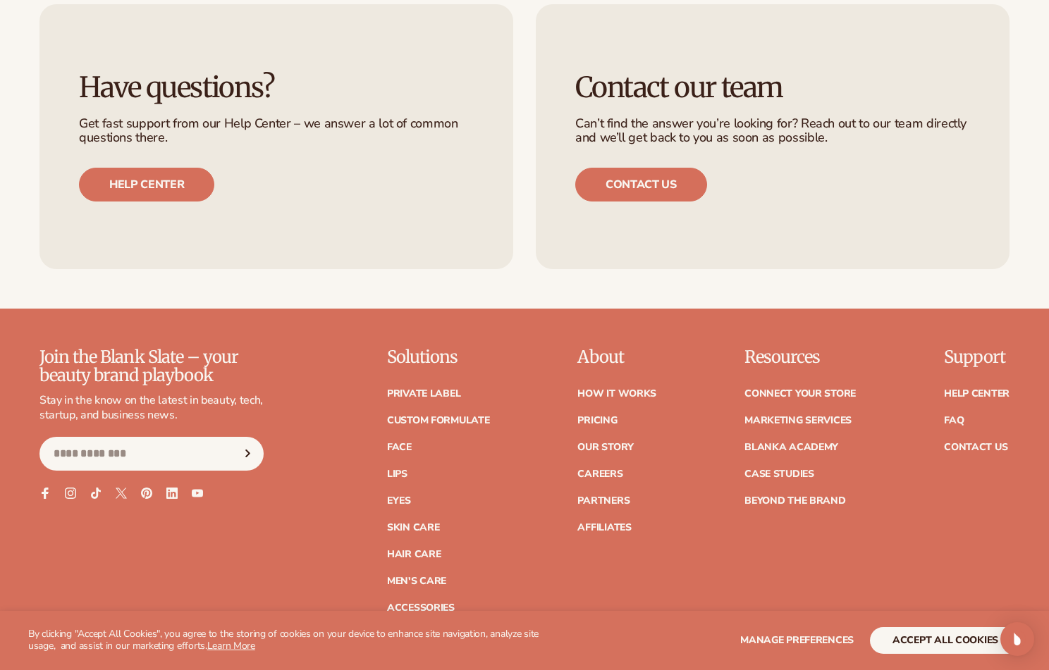
scroll to position [2479, 0]
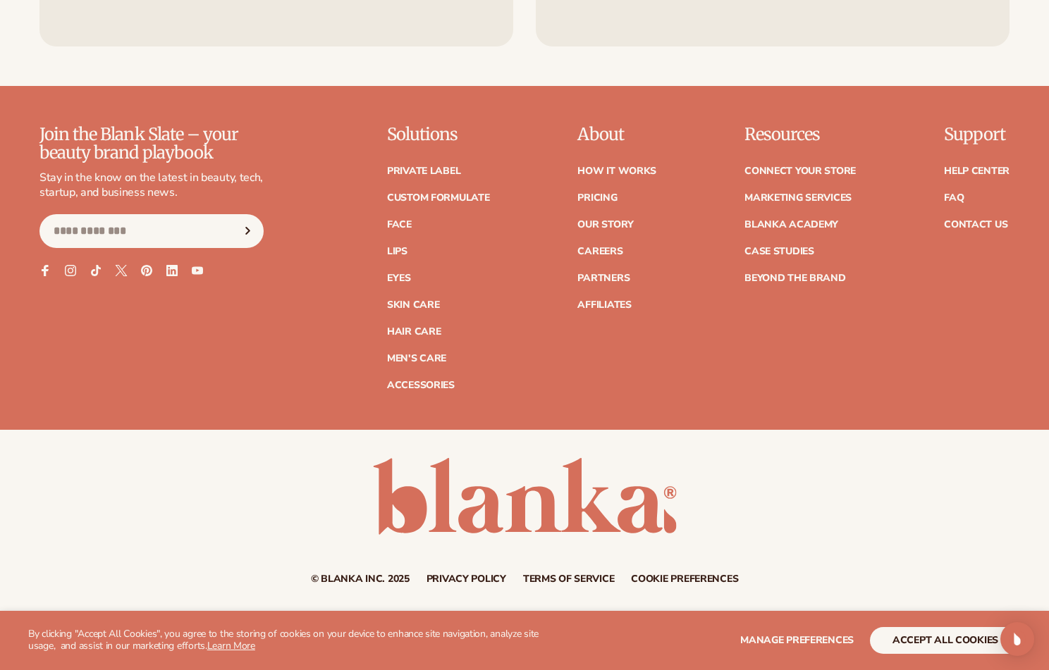
click at [121, 271] on icon at bounding box center [121, 270] width 12 height 12
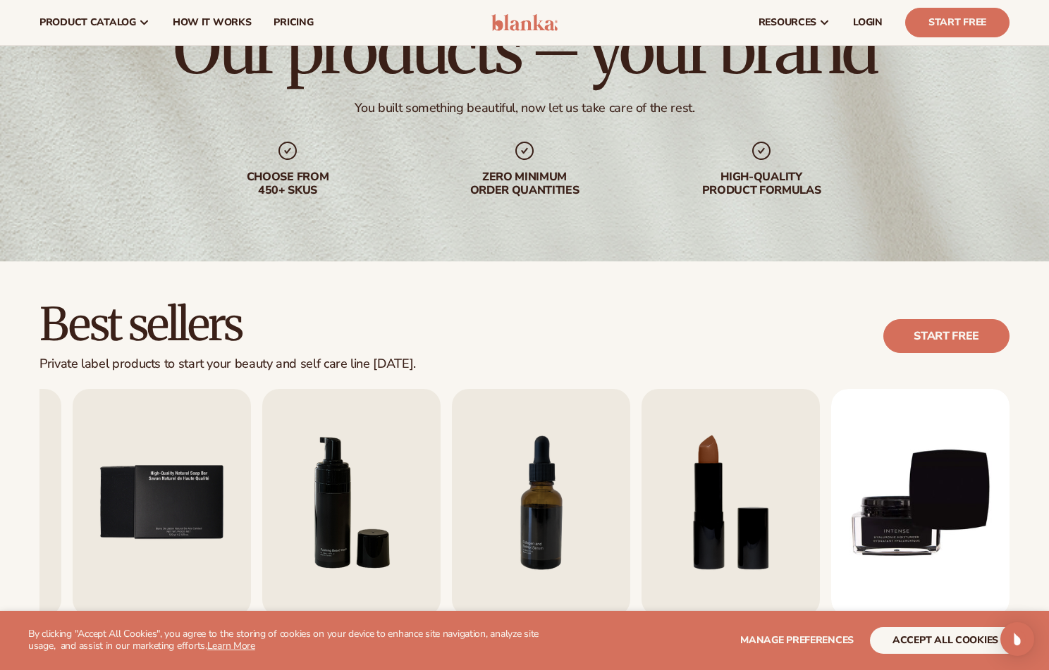
scroll to position [0, 0]
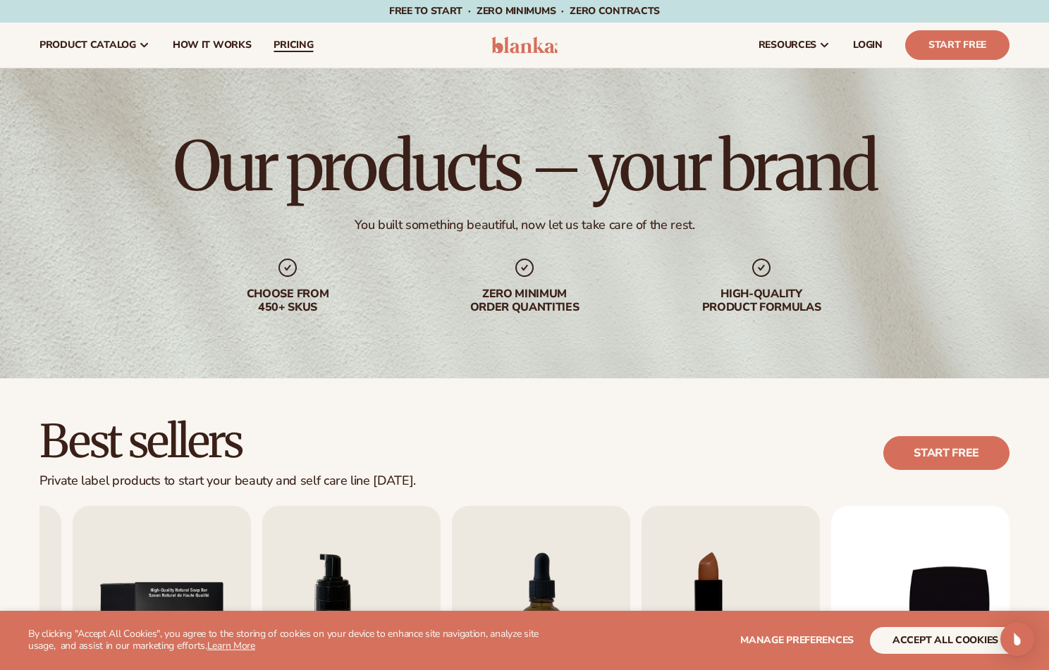
click at [282, 47] on span "pricing" at bounding box center [293, 44] width 39 height 11
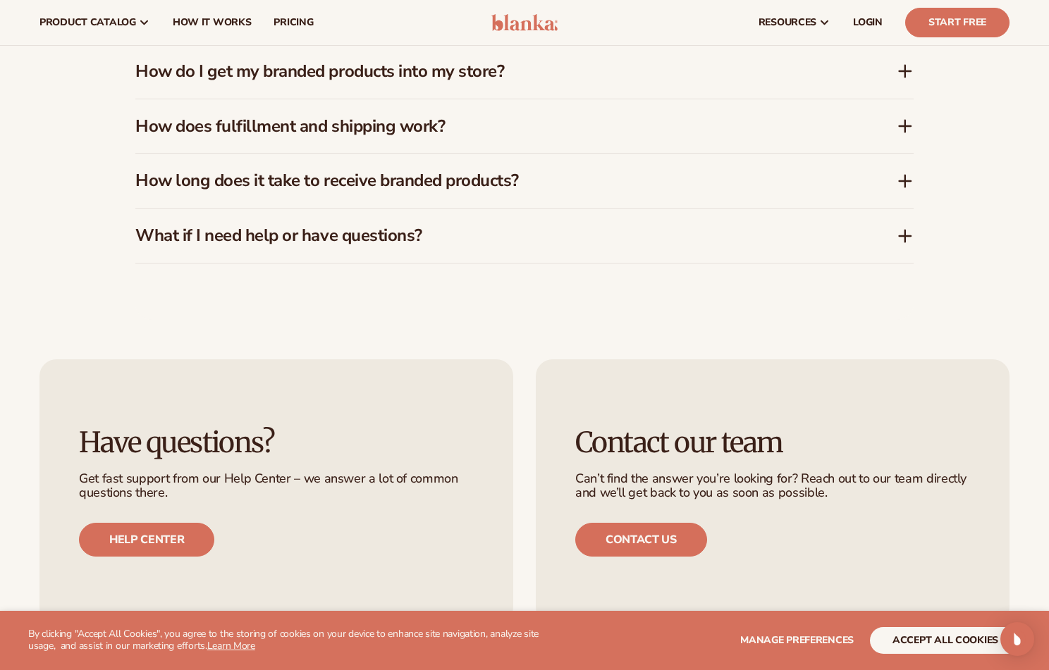
scroll to position [2185, 0]
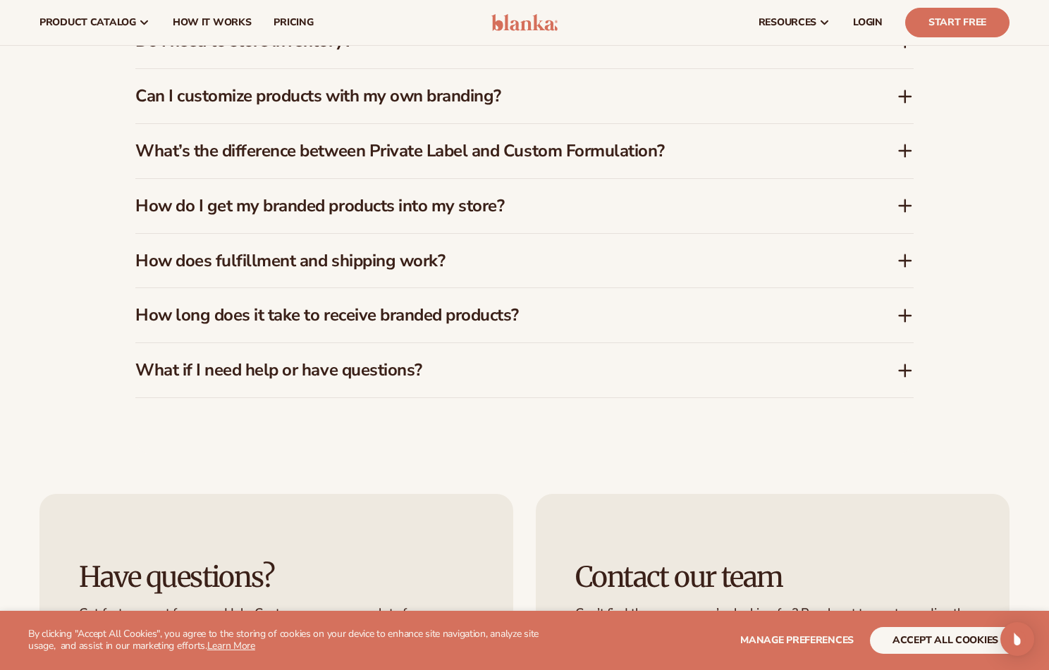
click at [910, 156] on icon at bounding box center [905, 150] width 17 height 17
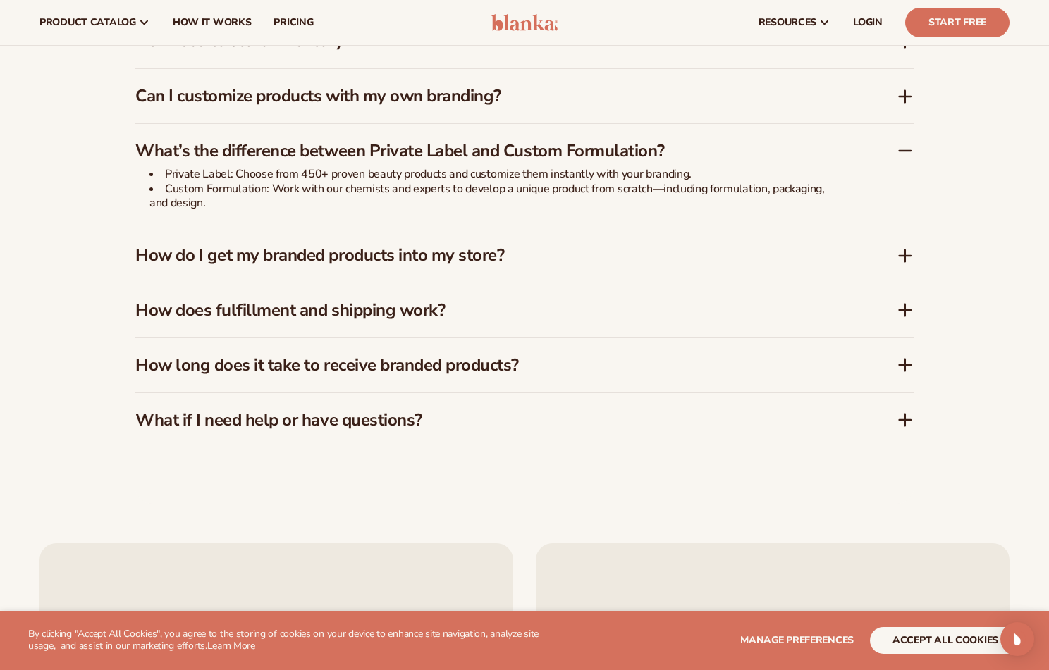
click at [905, 250] on icon at bounding box center [905, 255] width 0 height 11
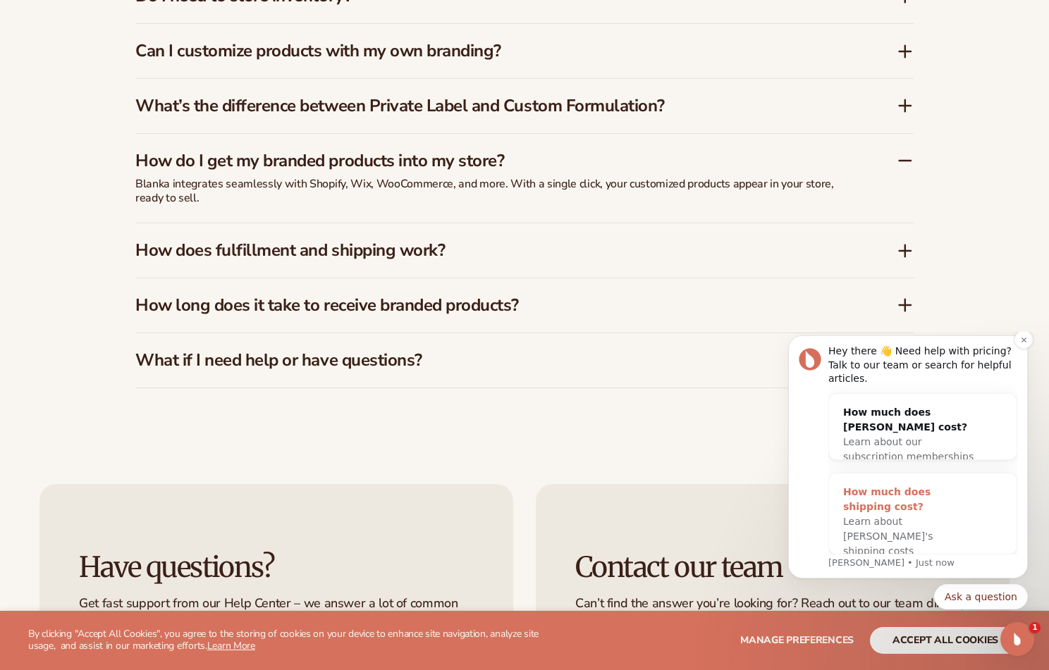
scroll to position [2256, 0]
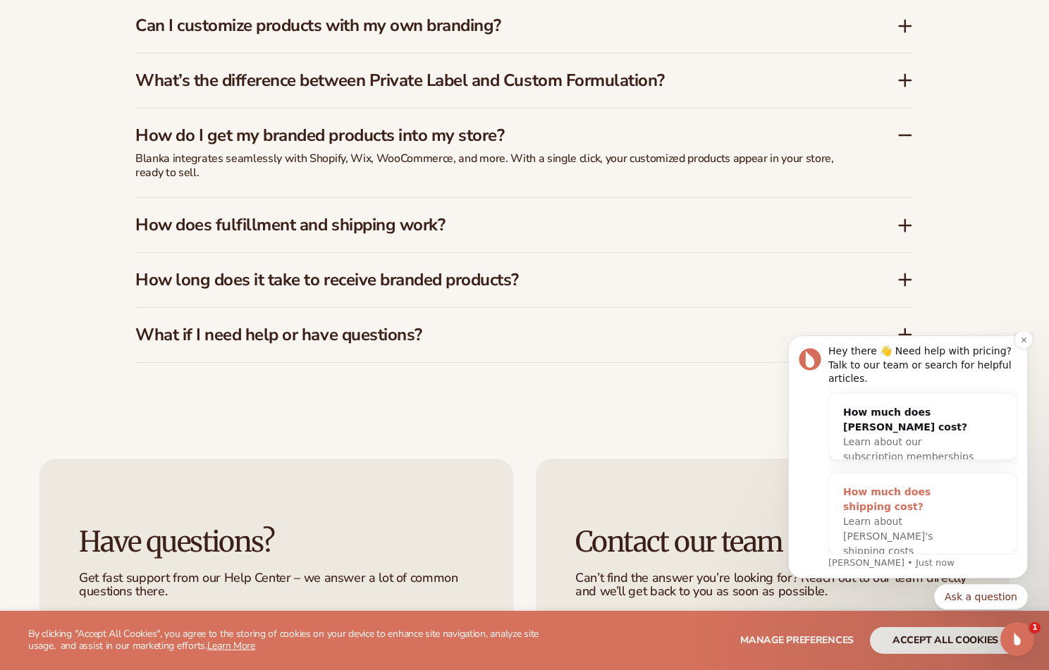
click at [883, 505] on div "How much does shipping cost?" at bounding box center [908, 500] width 131 height 30
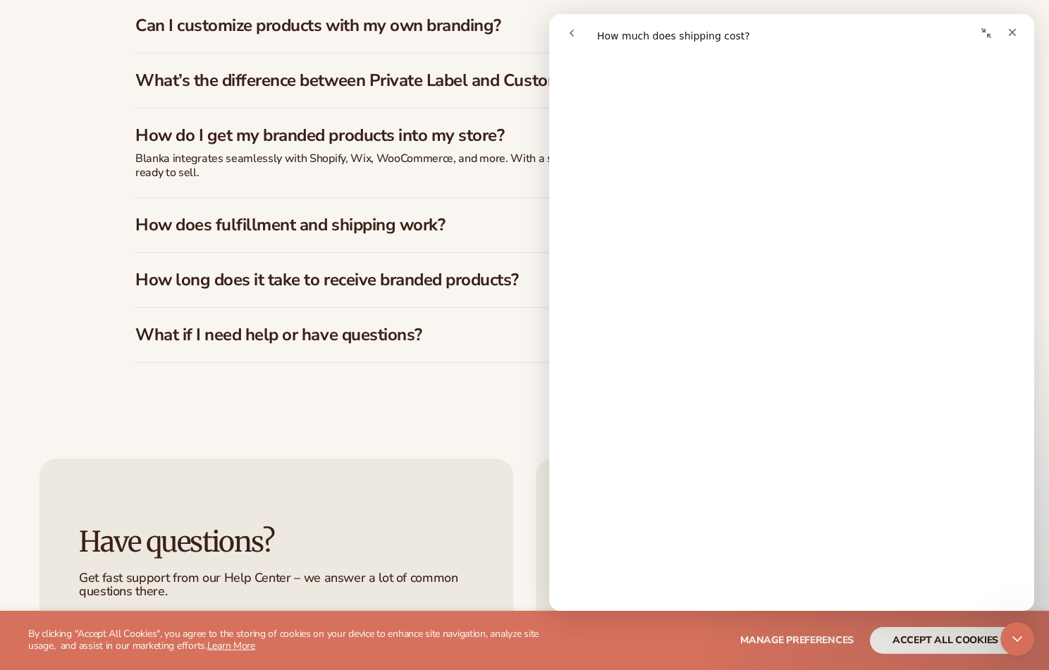
scroll to position [1234, 0]
click at [1011, 32] on icon "Close" at bounding box center [1013, 33] width 8 height 8
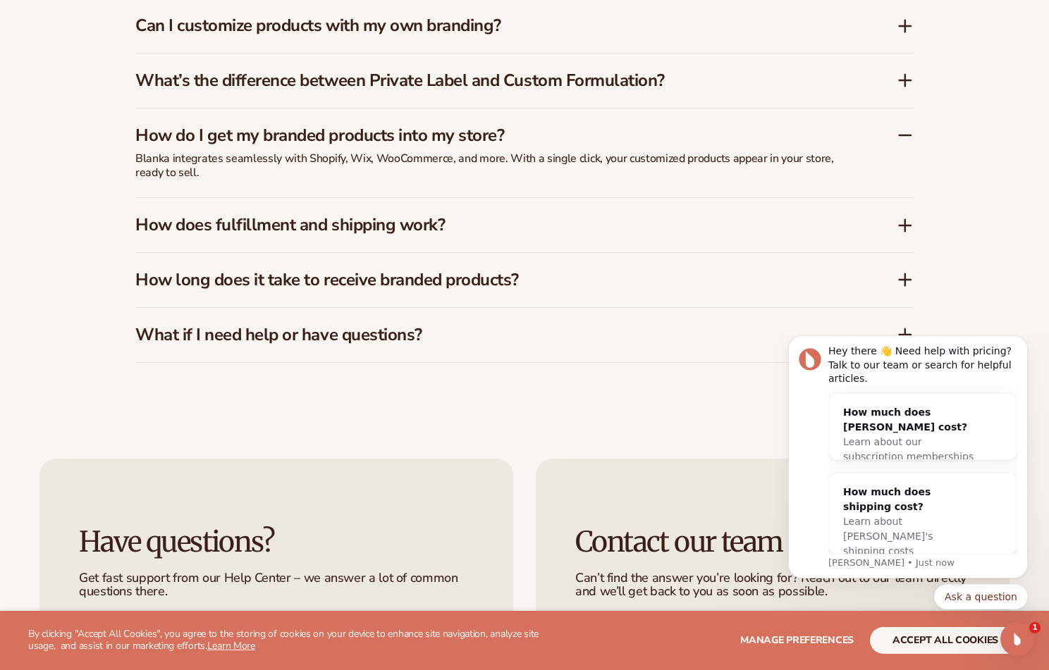
scroll to position [0, 0]
